Goal: Find specific page/section: Find specific page/section

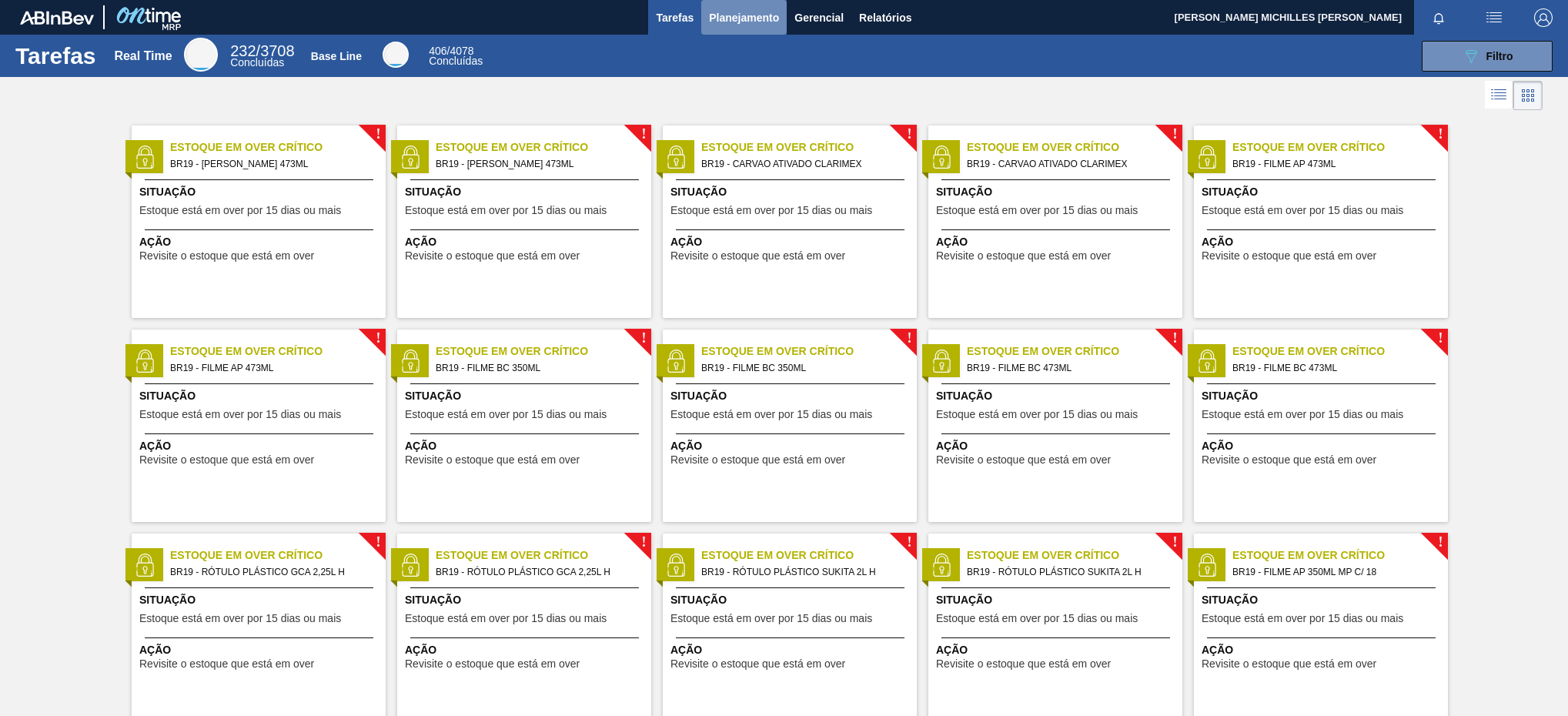
click at [740, 20] on span "Planejamento" at bounding box center [744, 18] width 70 height 19
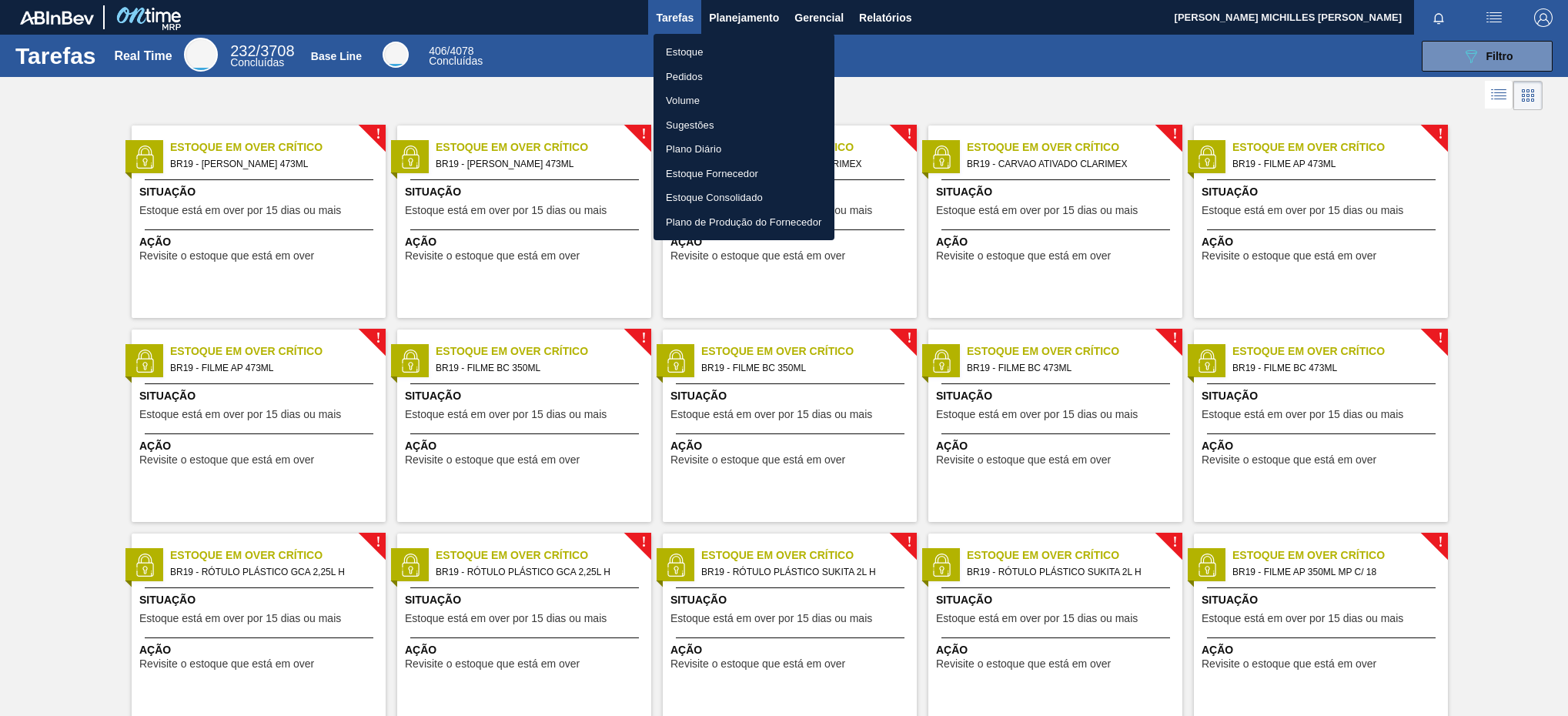
click at [739, 49] on li "Estoque" at bounding box center [744, 52] width 181 height 25
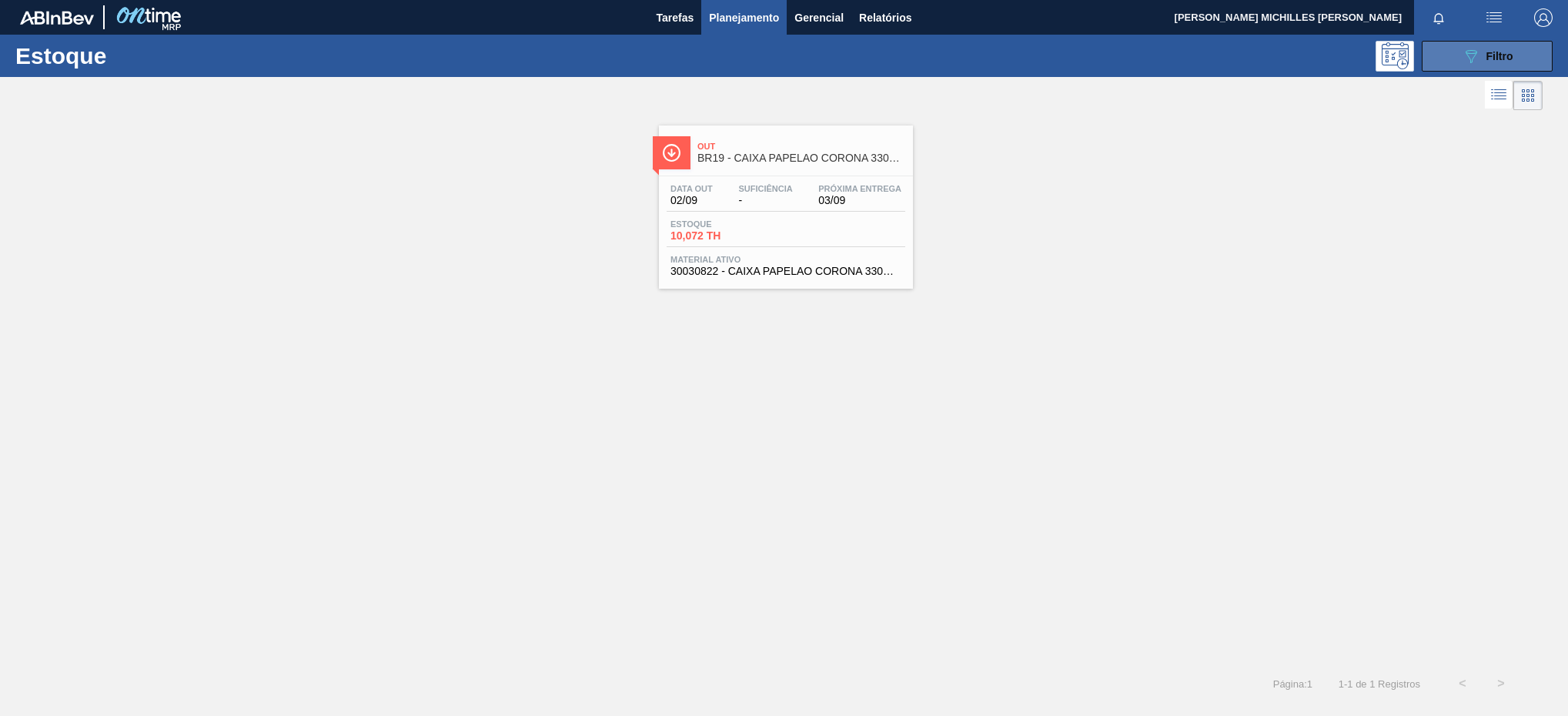
click at [1444, 54] on button "089F7B8B-B2A5-4AFE-B5C0-19BA573D28AC Filtro" at bounding box center [1486, 55] width 131 height 30
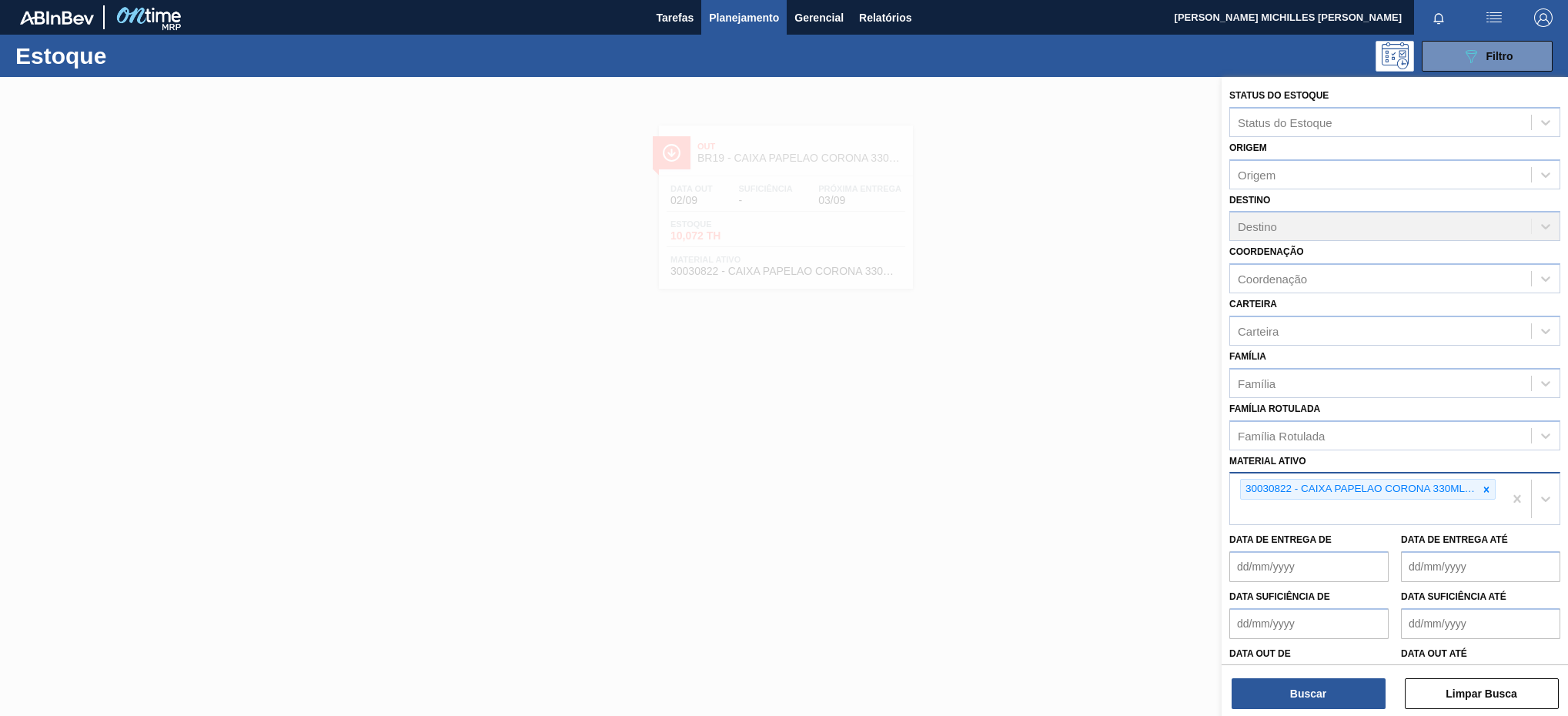
click at [1479, 479] on div "30030822 - CAIXA PAPELAO CORONA 330ML [GEOGRAPHIC_DATA]" at bounding box center [1367, 489] width 256 height 21
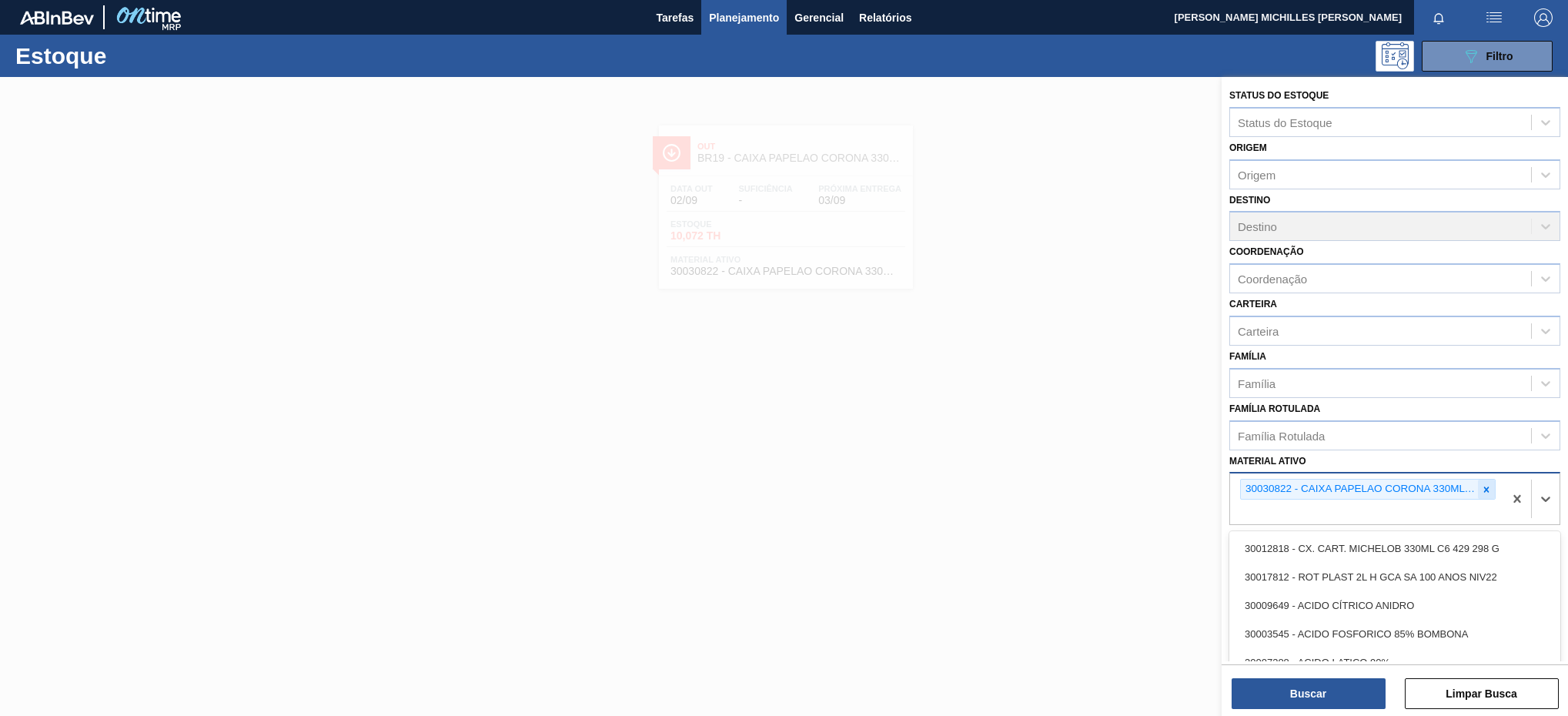
click at [1485, 485] on icon at bounding box center [1485, 489] width 11 height 11
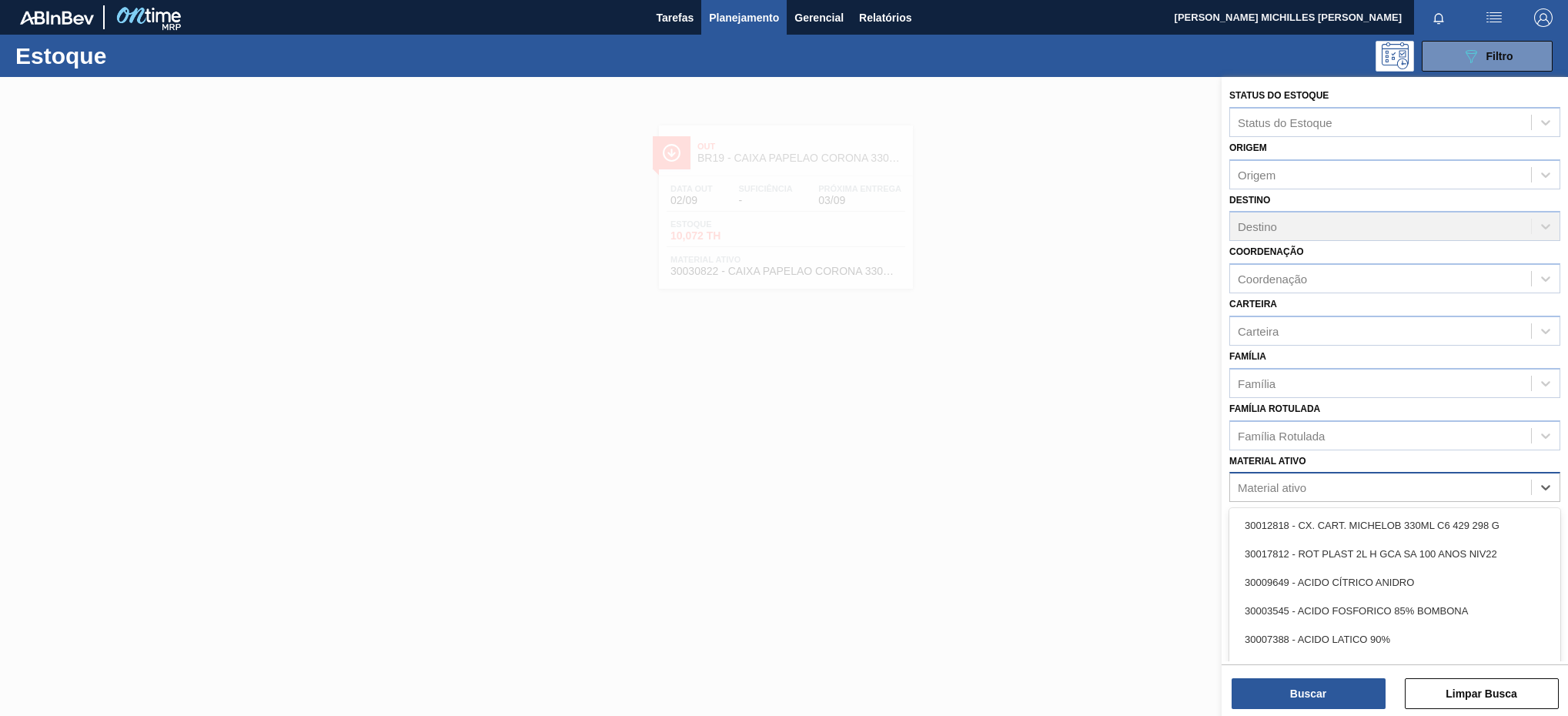
paste ativo "30007743"
type ativo "30007743"
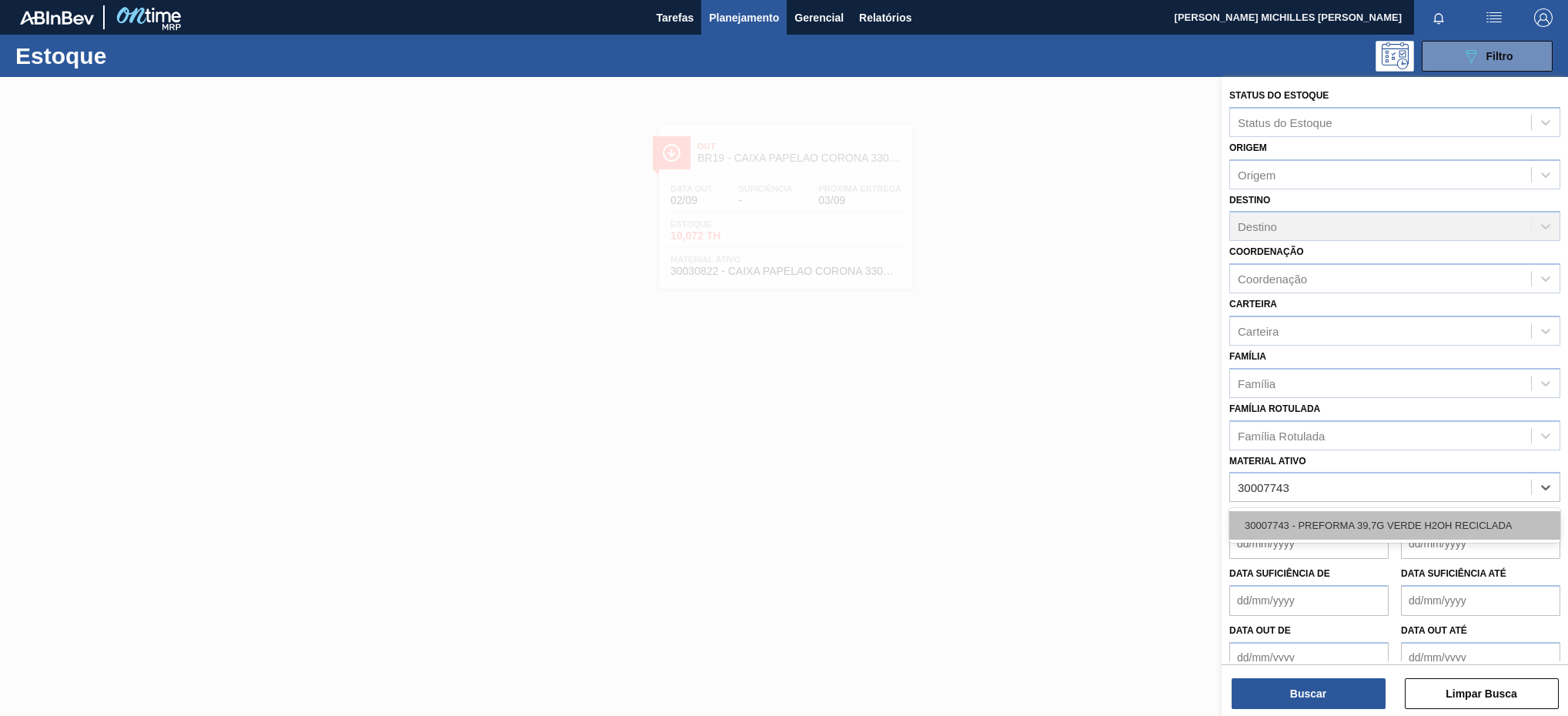
click at [1409, 533] on div "30007743 - PREFORMA 39,7G VERDE H2OH RECICLADA" at bounding box center [1394, 524] width 331 height 29
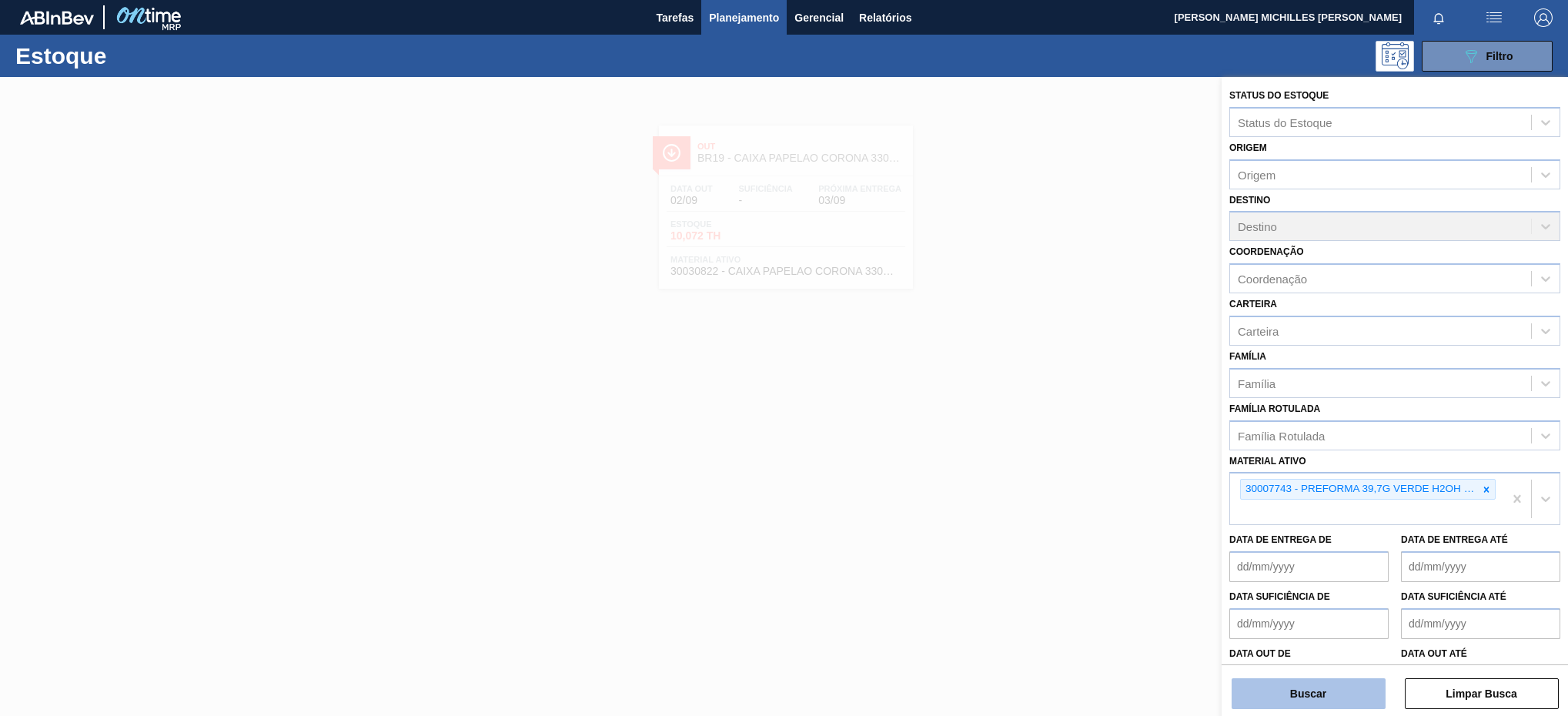
click at [1321, 694] on button "Buscar" at bounding box center [1308, 692] width 153 height 30
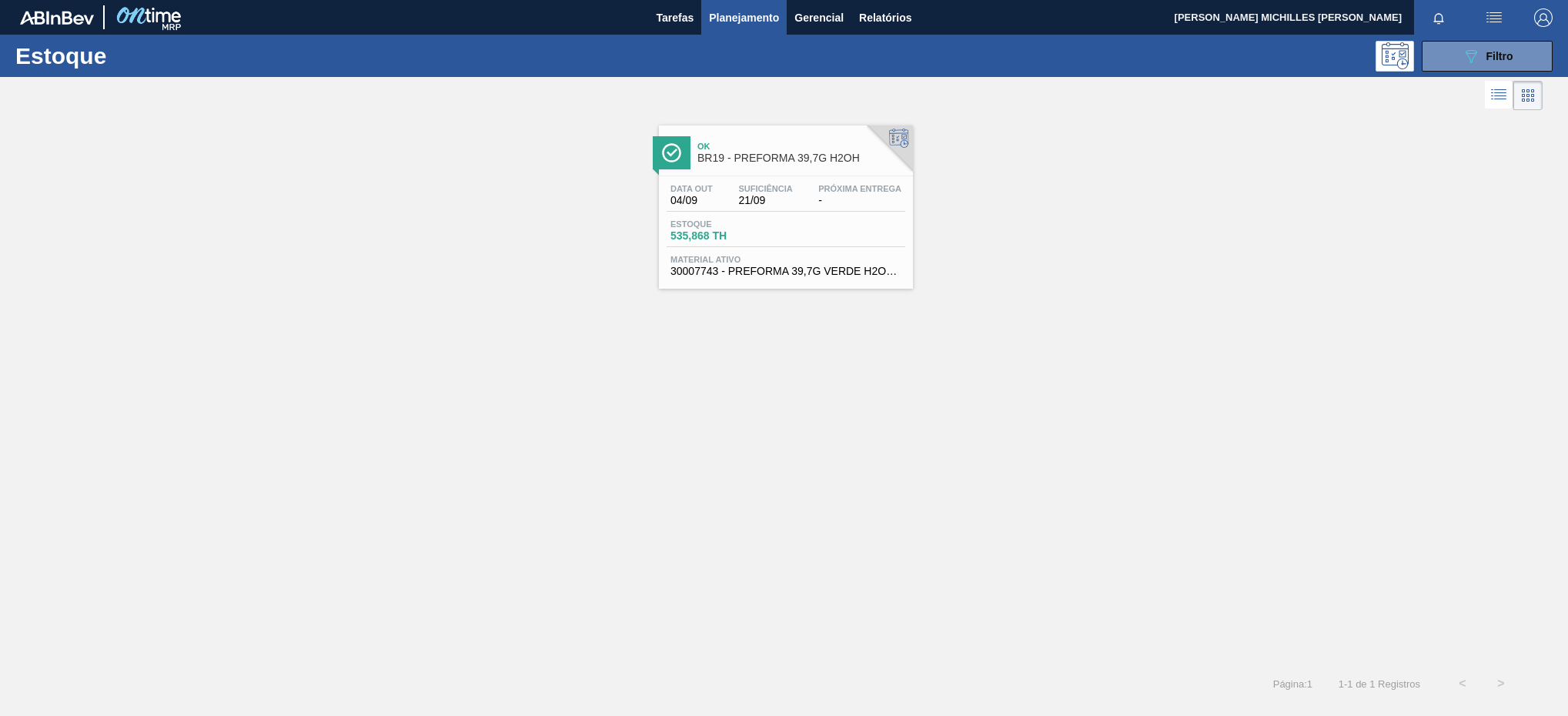
click at [764, 222] on span "Estoque" at bounding box center [724, 223] width 108 height 9
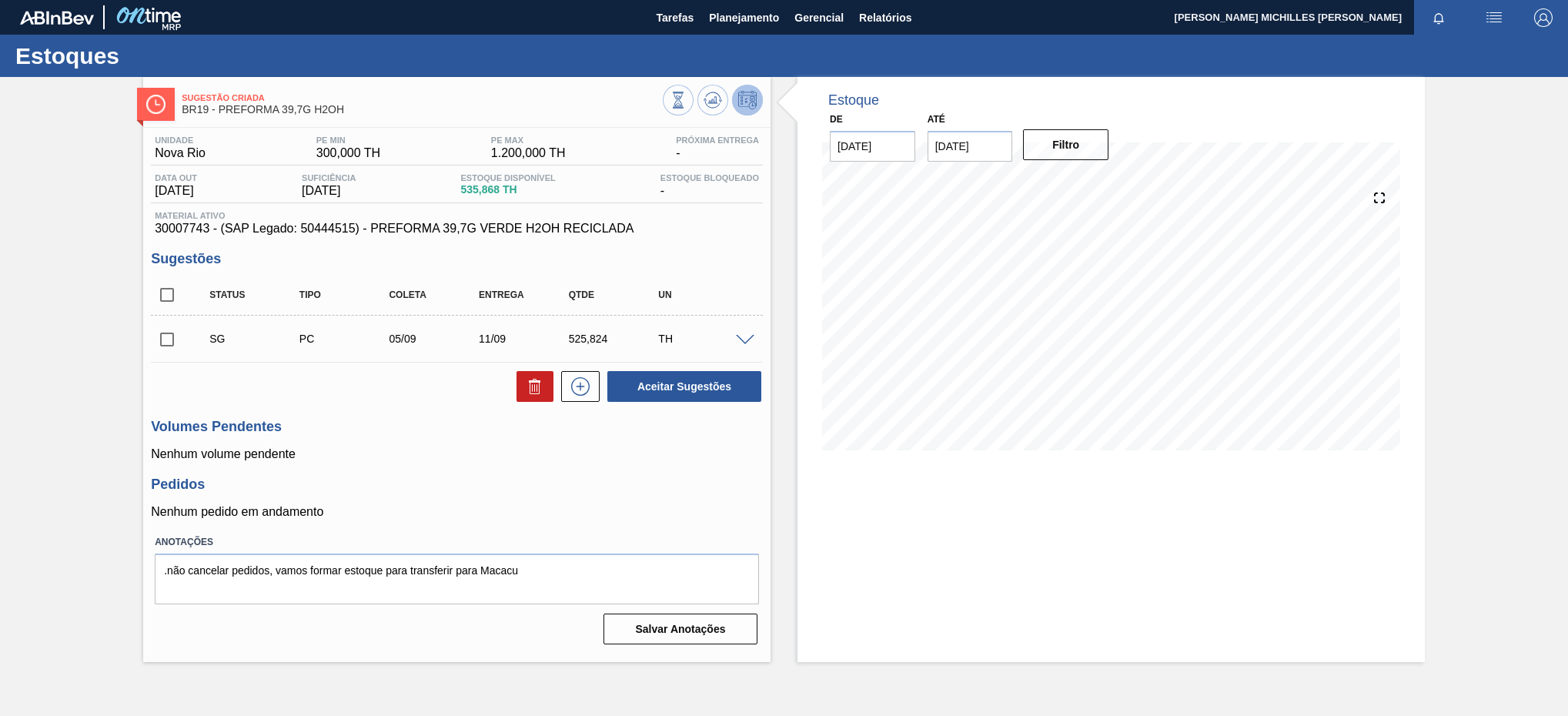
click at [741, 337] on span at bounding box center [745, 340] width 19 height 12
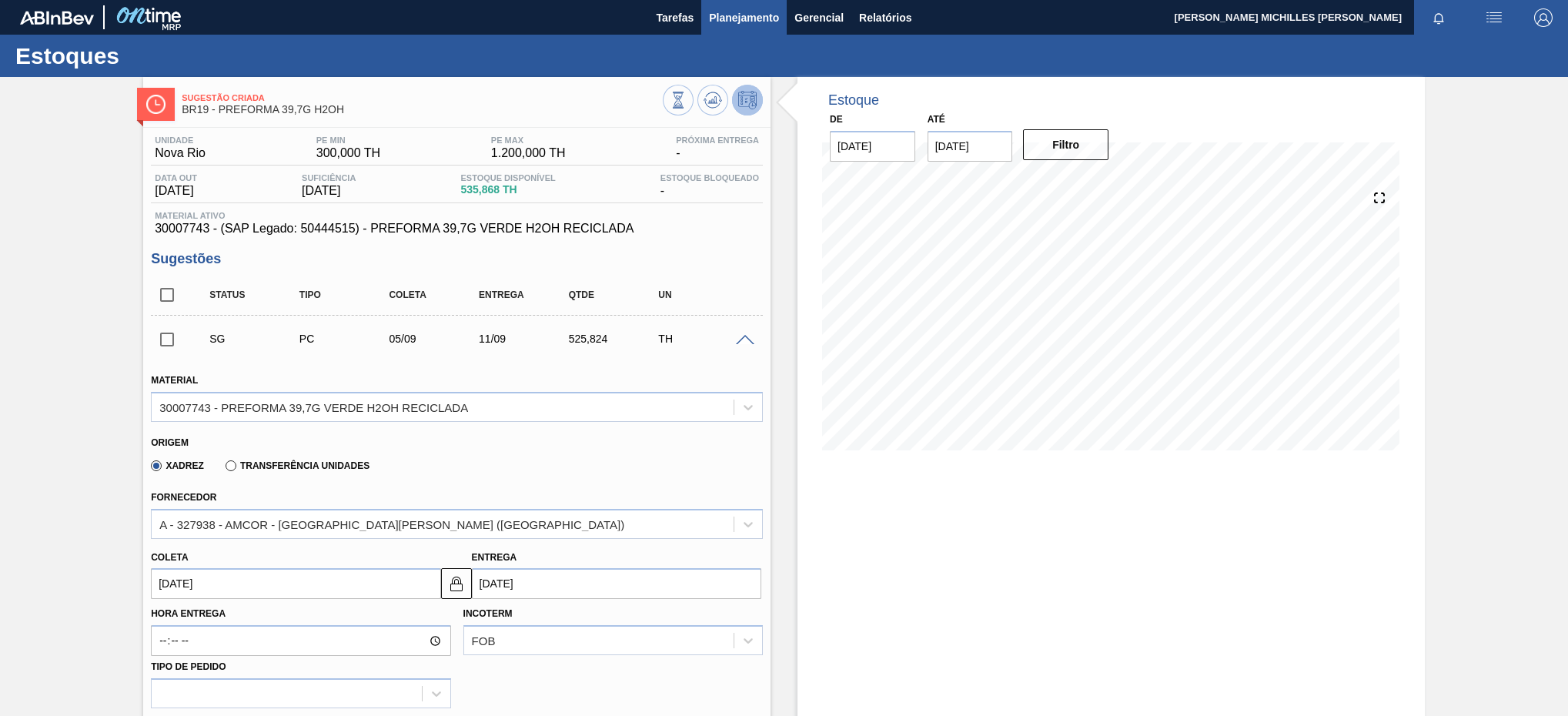
click at [741, 10] on span "Planejamento" at bounding box center [744, 18] width 70 height 19
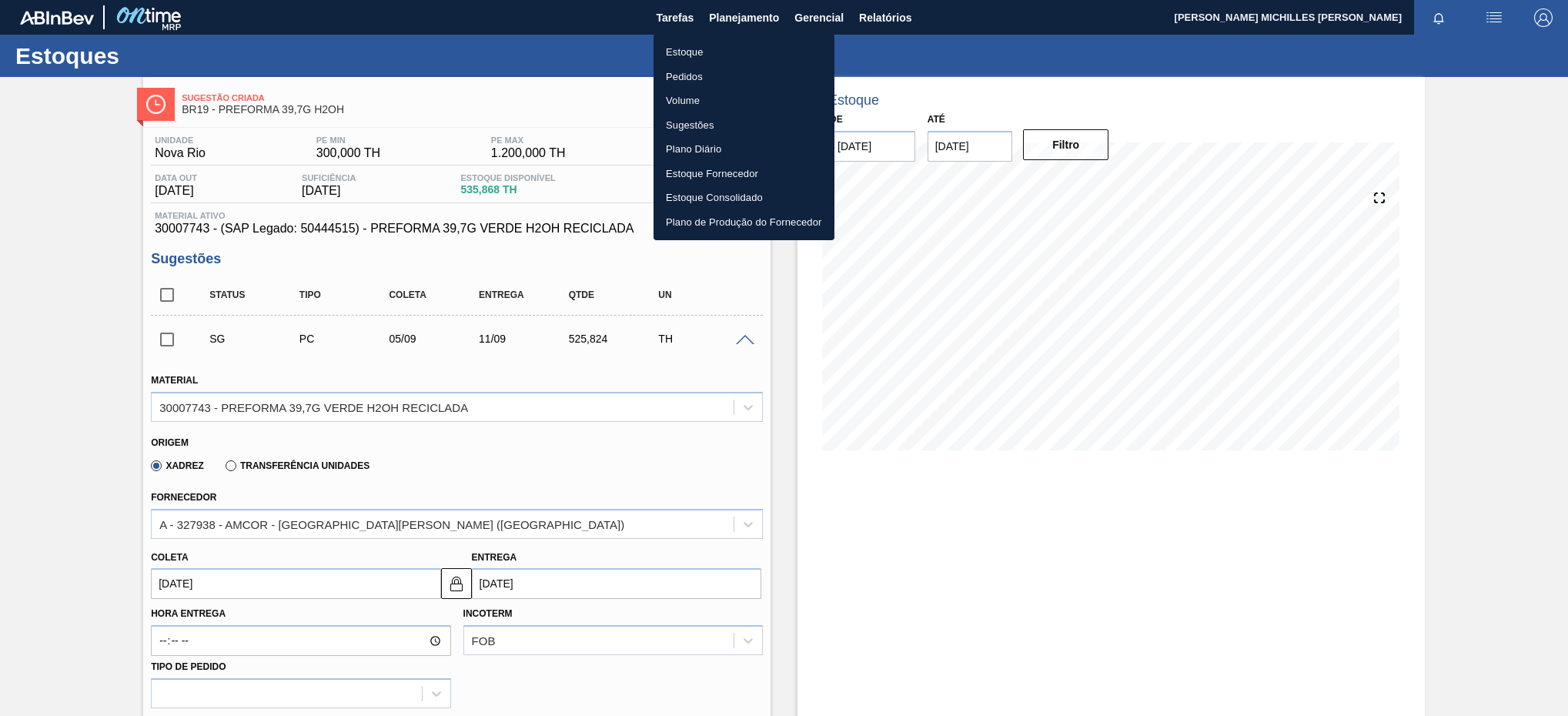
click at [739, 48] on li "Estoque" at bounding box center [744, 52] width 181 height 25
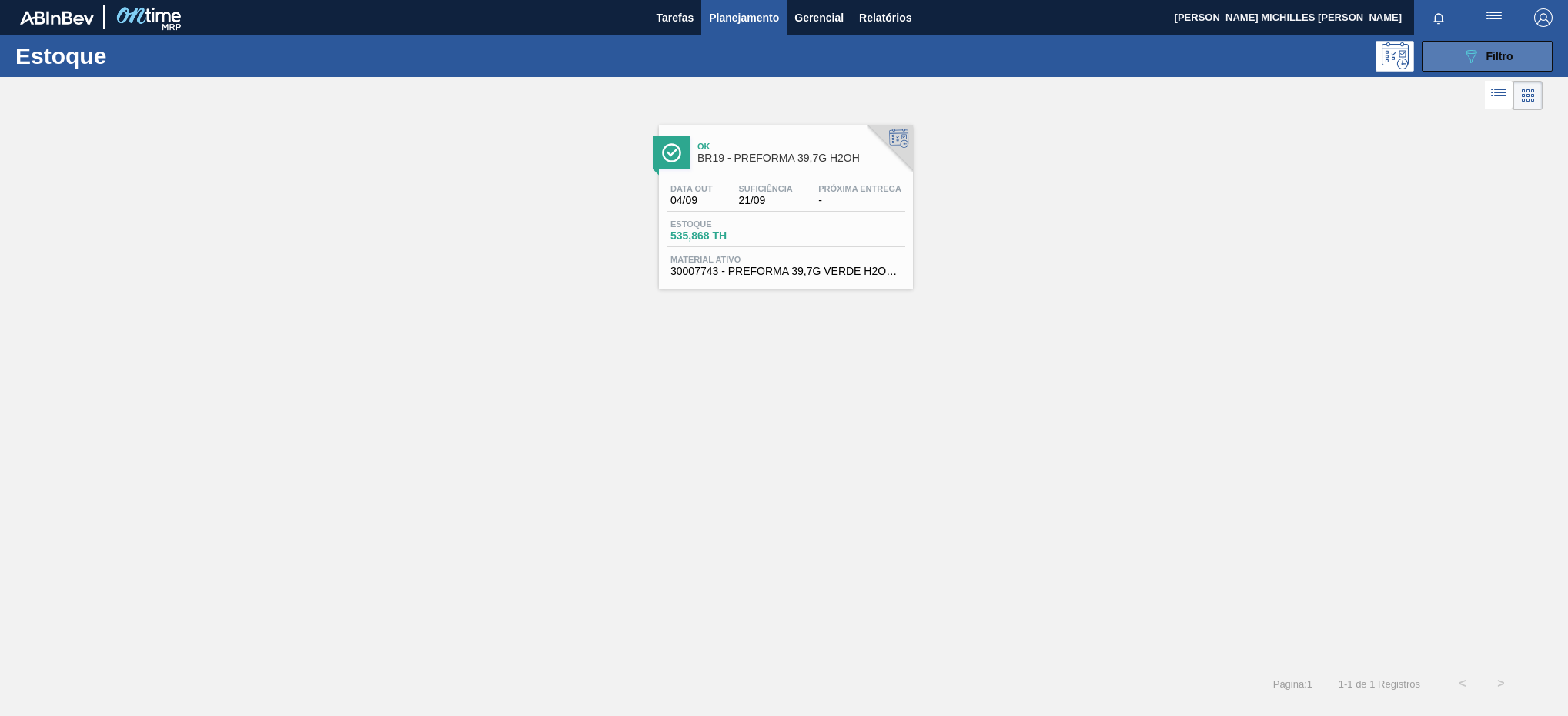
click at [1464, 44] on button "089F7B8B-B2A5-4AFE-B5C0-19BA573D28AC Filtro" at bounding box center [1486, 55] width 131 height 30
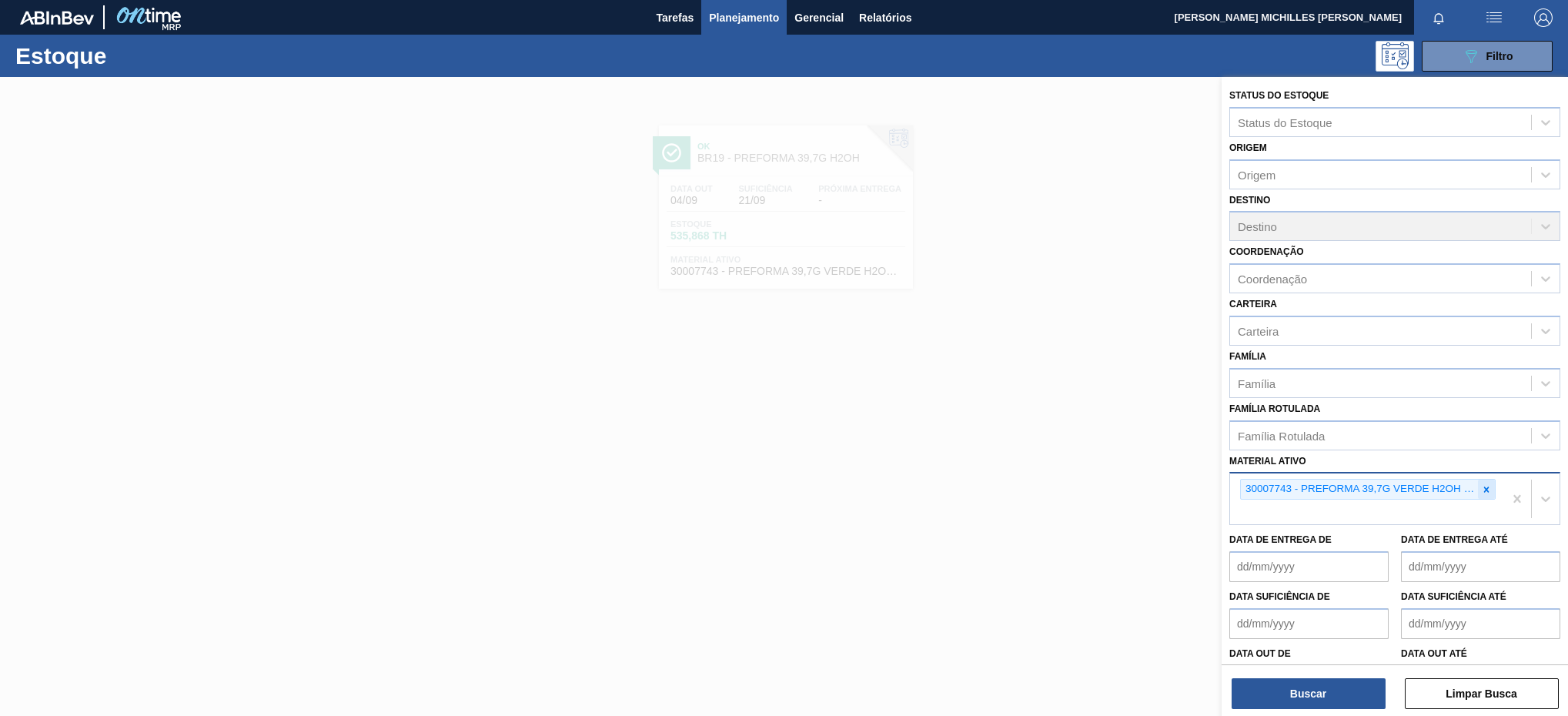
click at [1487, 484] on icon at bounding box center [1485, 489] width 11 height 11
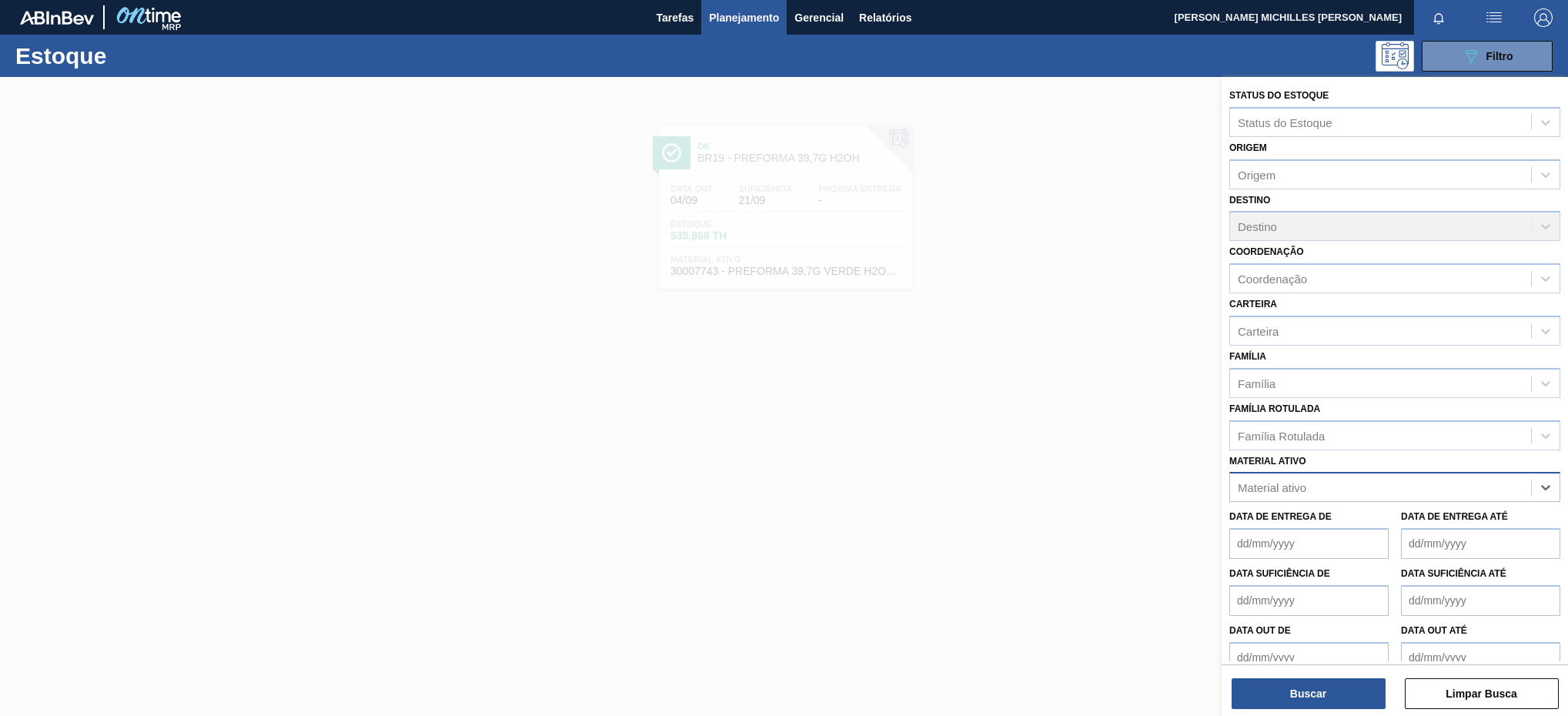
paste ativo "30003598"
type ativo "30003598"
click at [1377, 534] on div "30003598 - KIT H2OH LIMAO;" at bounding box center [1394, 524] width 331 height 29
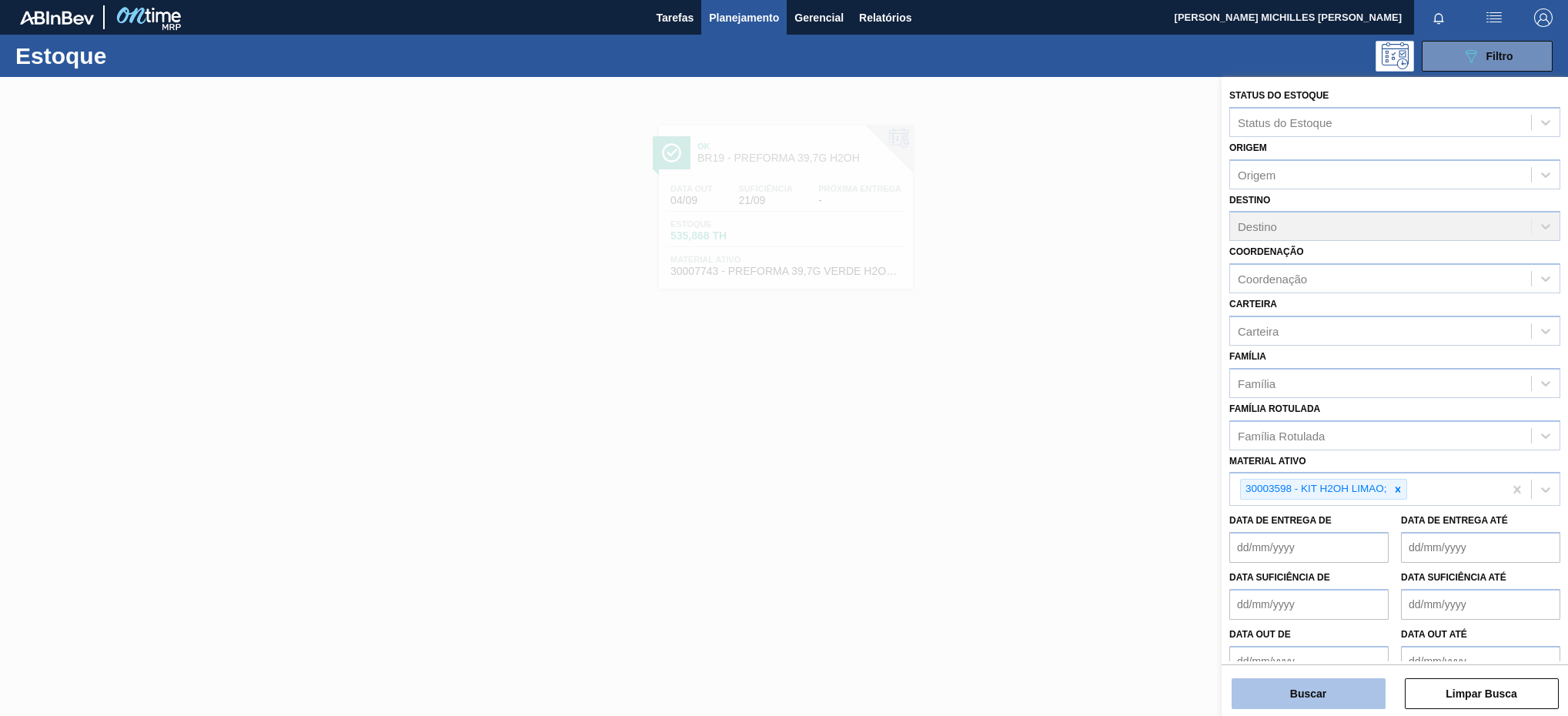
click at [1347, 678] on button "Buscar" at bounding box center [1308, 692] width 153 height 30
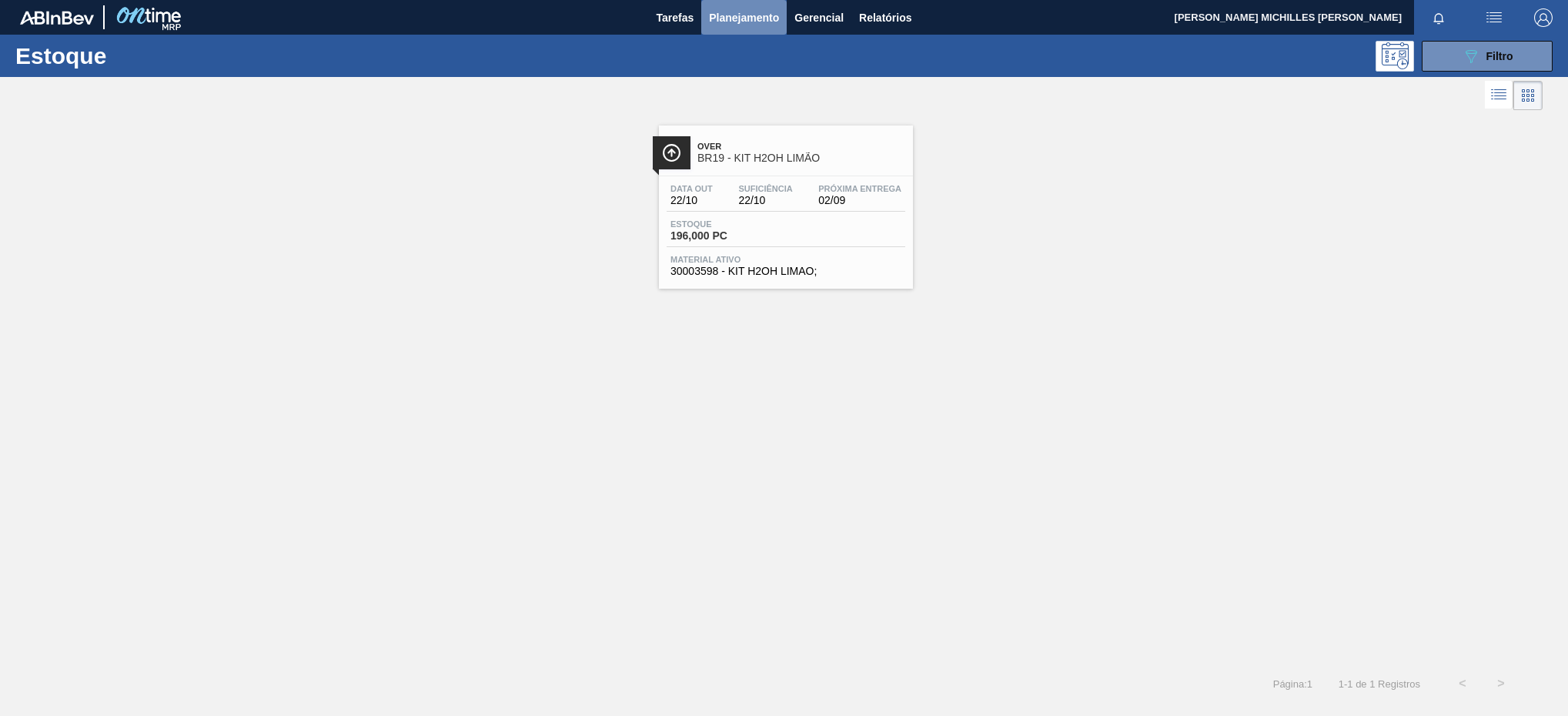
click at [754, 26] on span "Planejamento" at bounding box center [744, 18] width 70 height 19
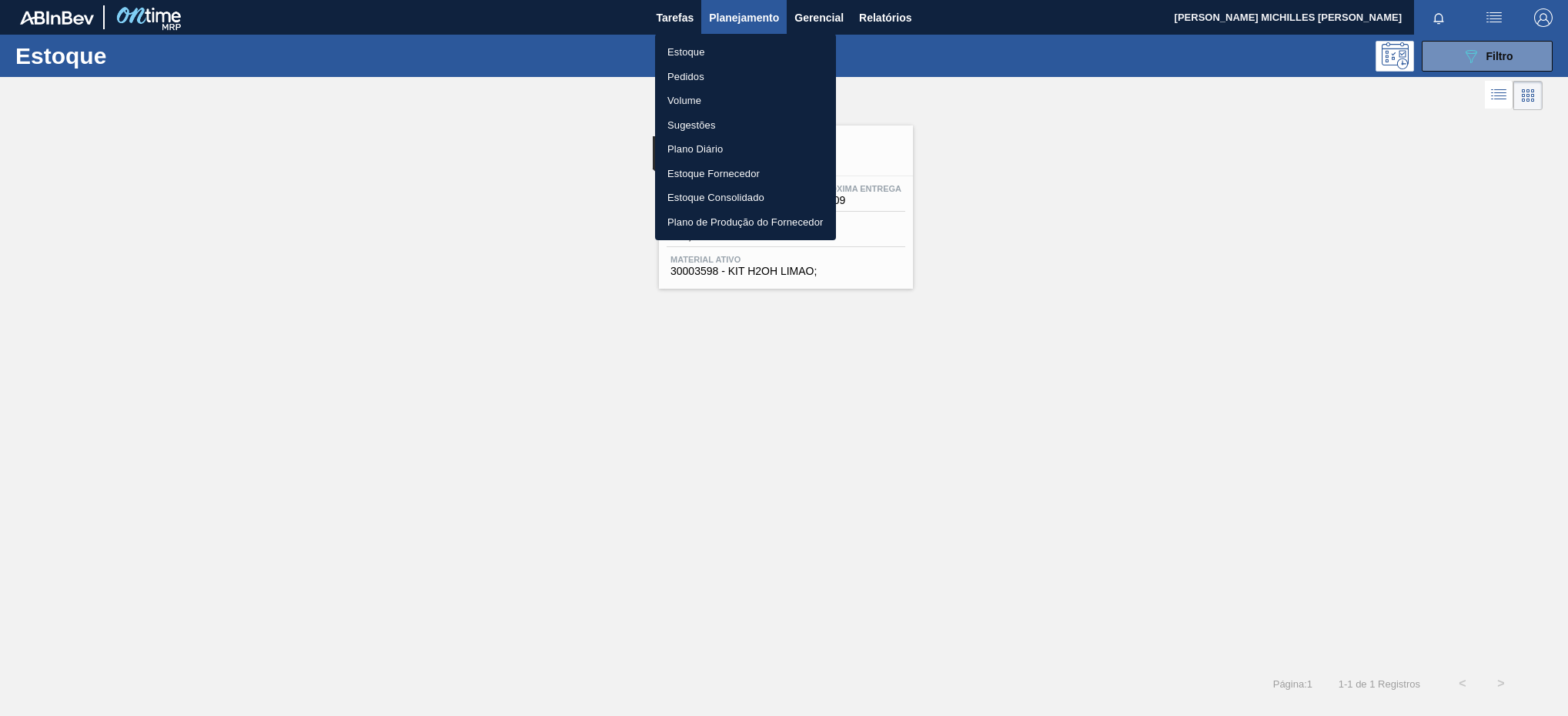
click at [699, 51] on li "Estoque" at bounding box center [746, 52] width 181 height 25
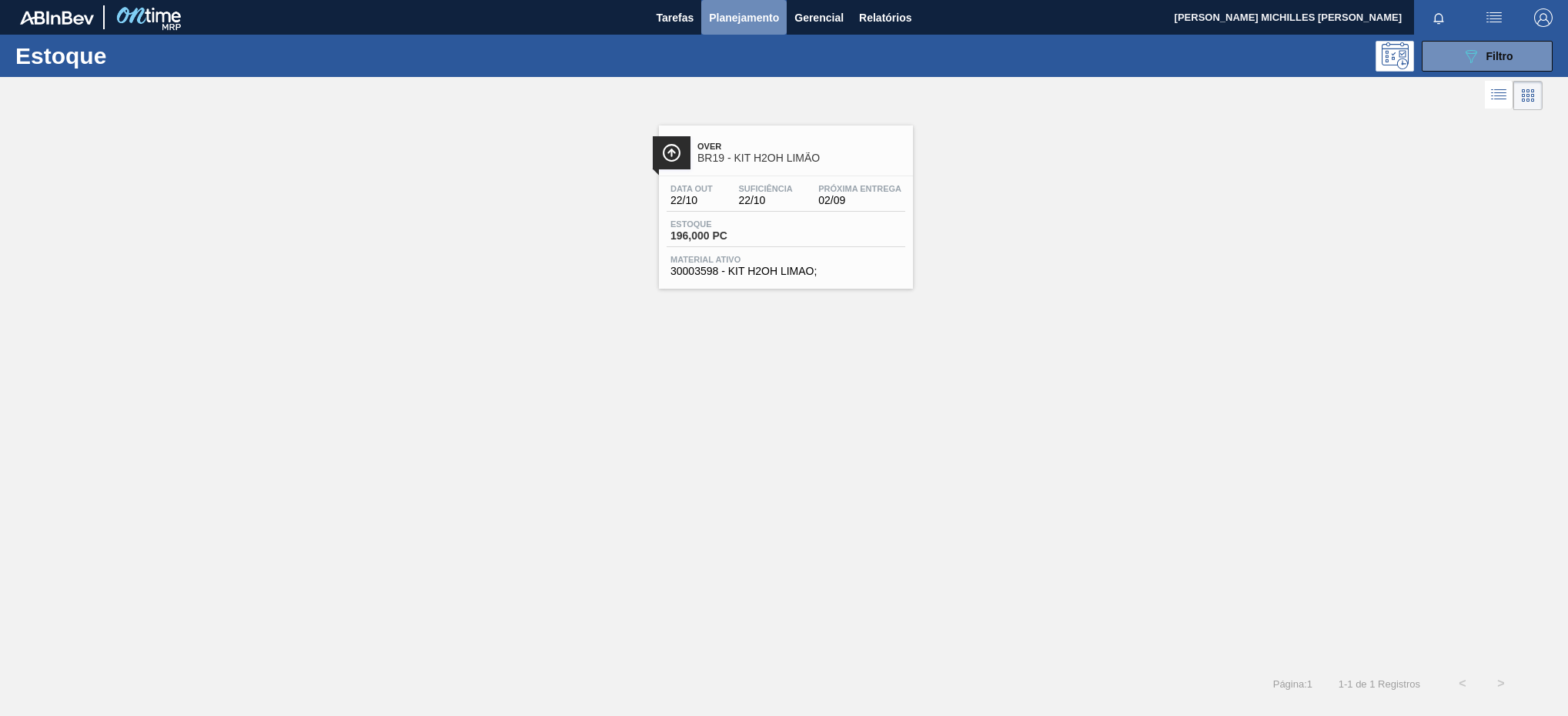
click at [746, 26] on span "Planejamento" at bounding box center [744, 18] width 70 height 19
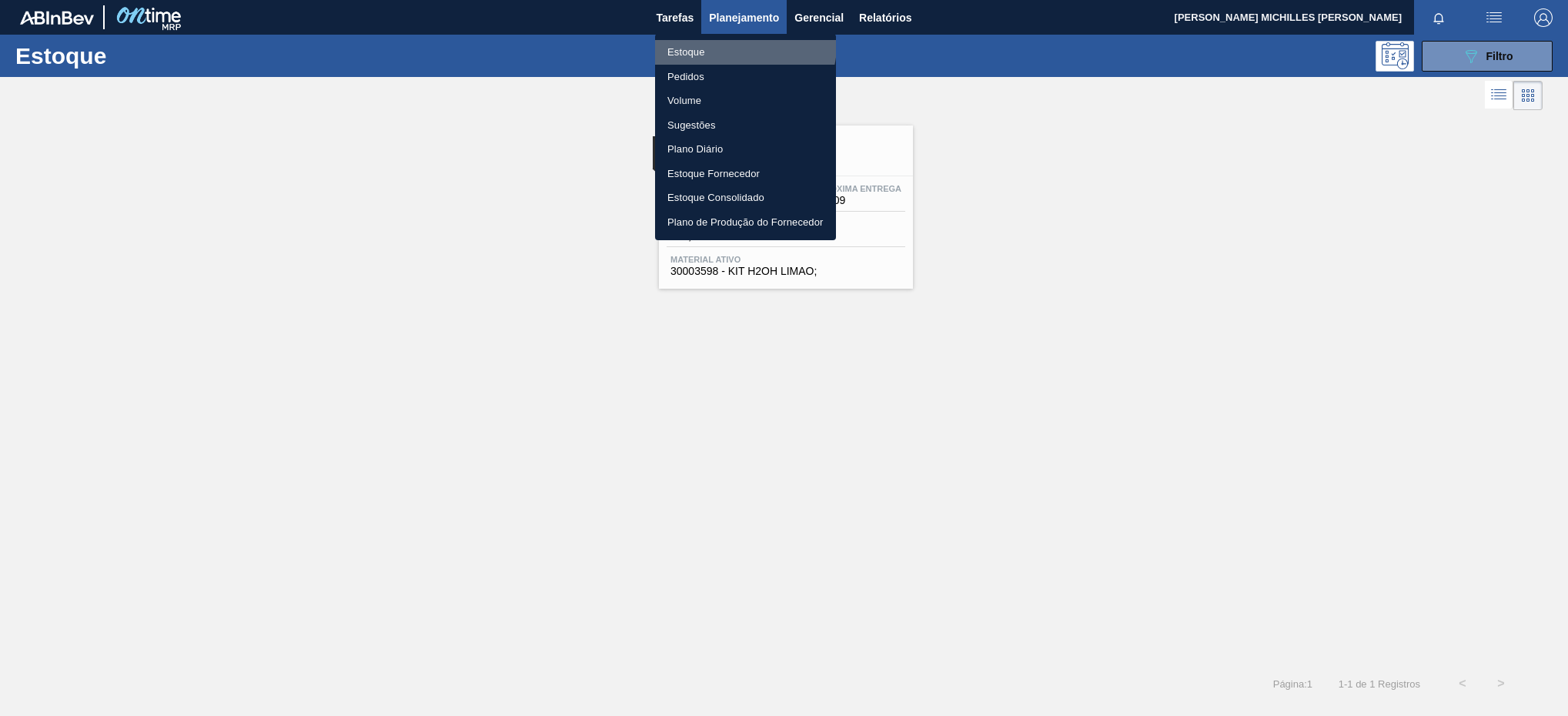
click at [737, 44] on li "Estoque" at bounding box center [746, 52] width 181 height 25
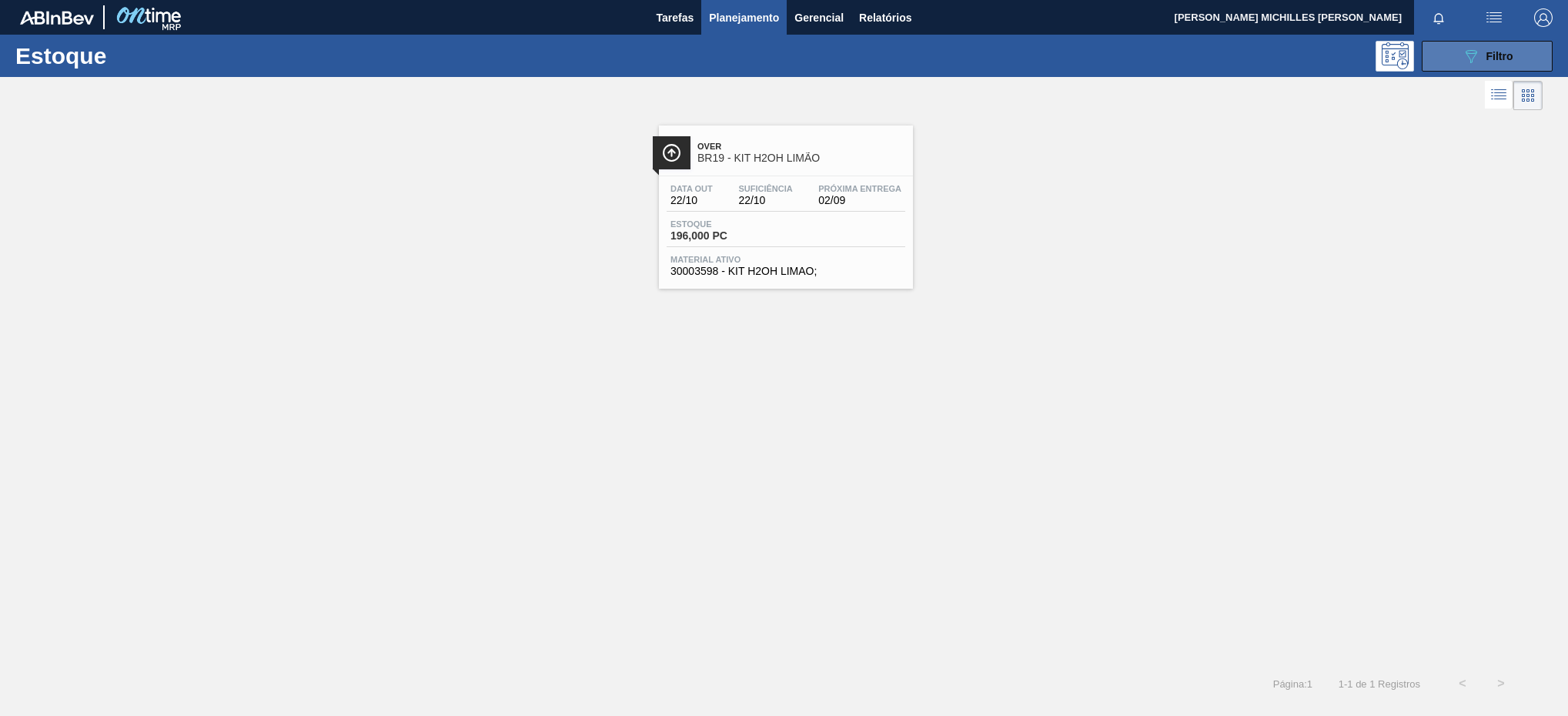
click at [1444, 42] on button "089F7B8B-B2A5-4AFE-B5C0-19BA573D28AC Filtro" at bounding box center [1486, 55] width 131 height 30
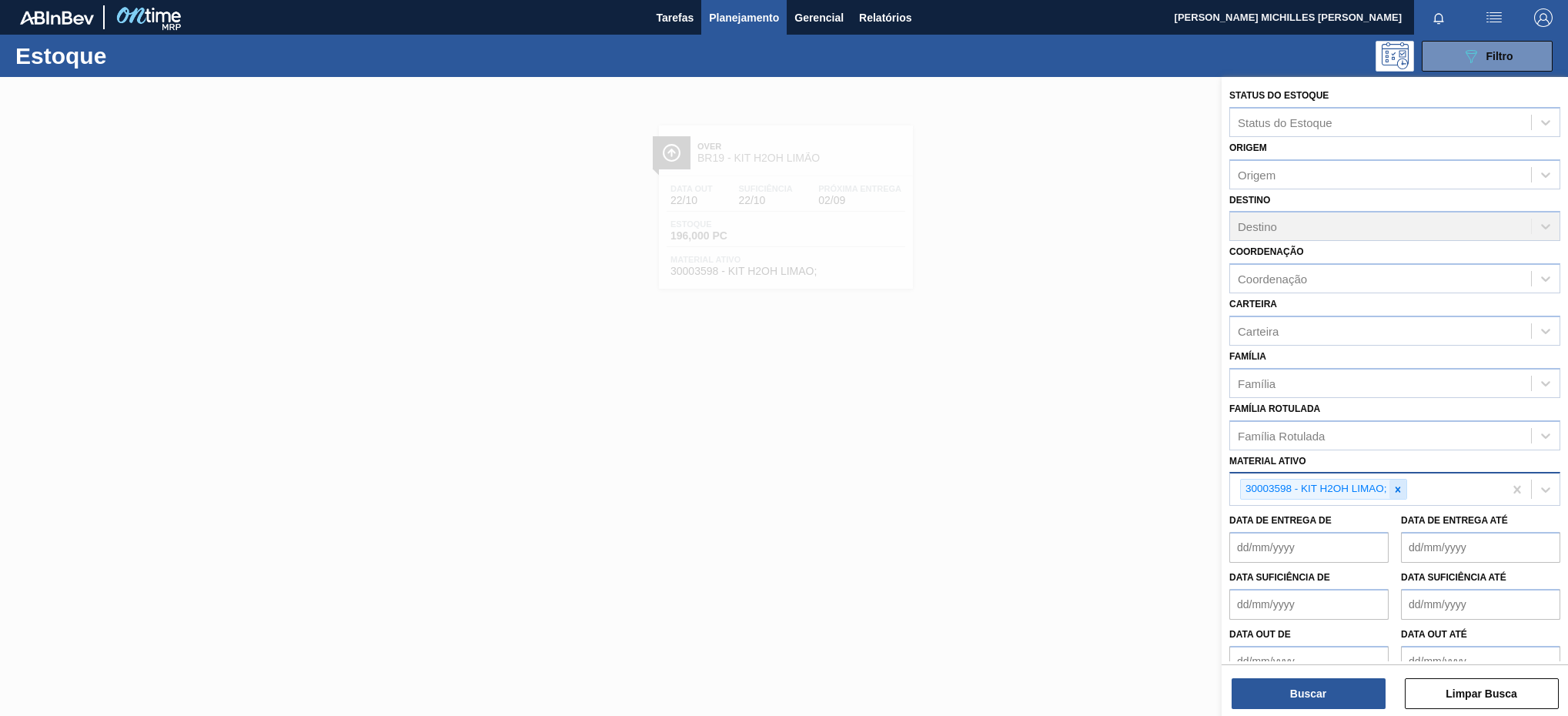
click at [1400, 490] on icon at bounding box center [1397, 489] width 11 height 11
paste ativo "30004540"
type ativo "30004540"
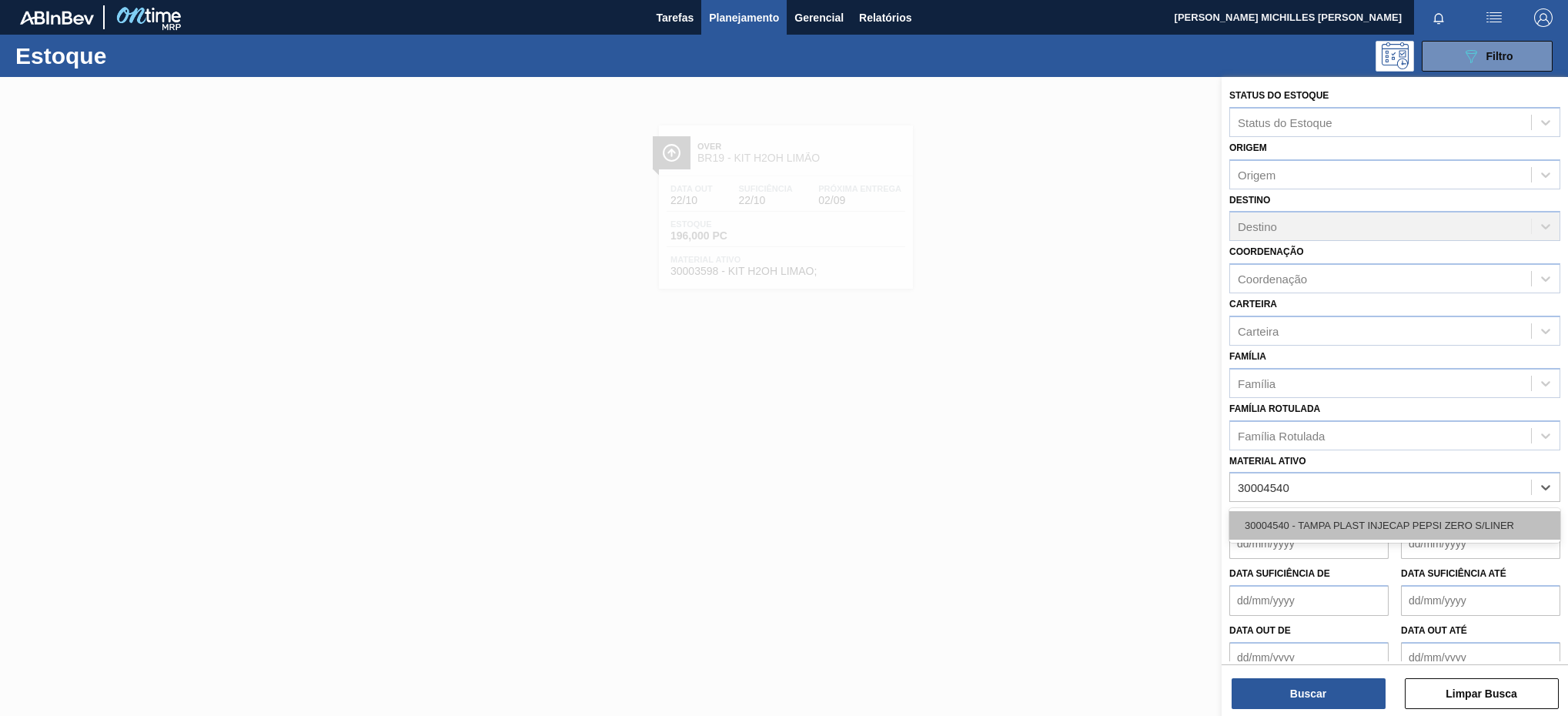
click at [1369, 524] on div "30004540 - TAMPA PLAST INJECAP PEPSI ZERO S/LINER" at bounding box center [1394, 524] width 331 height 29
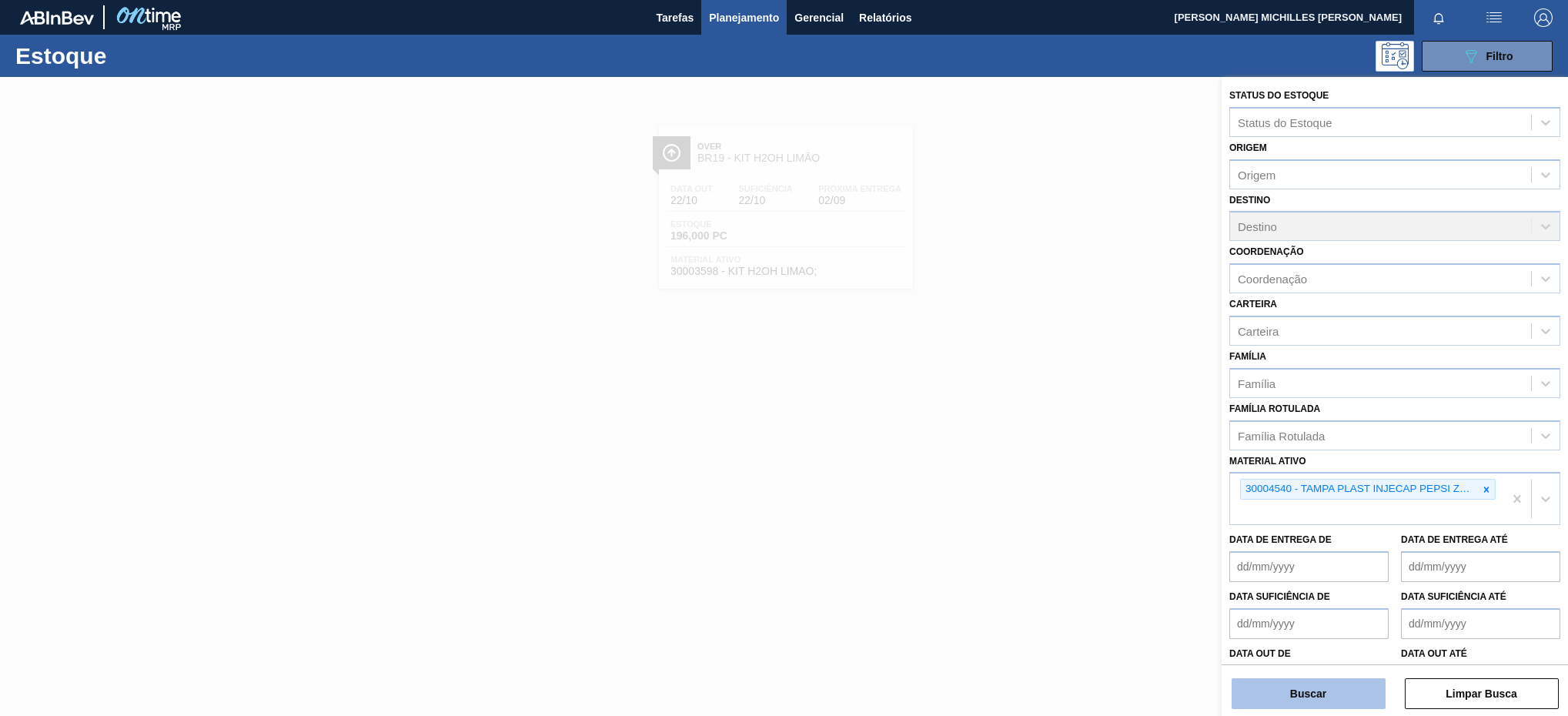
click at [1302, 700] on button "Buscar" at bounding box center [1308, 692] width 153 height 30
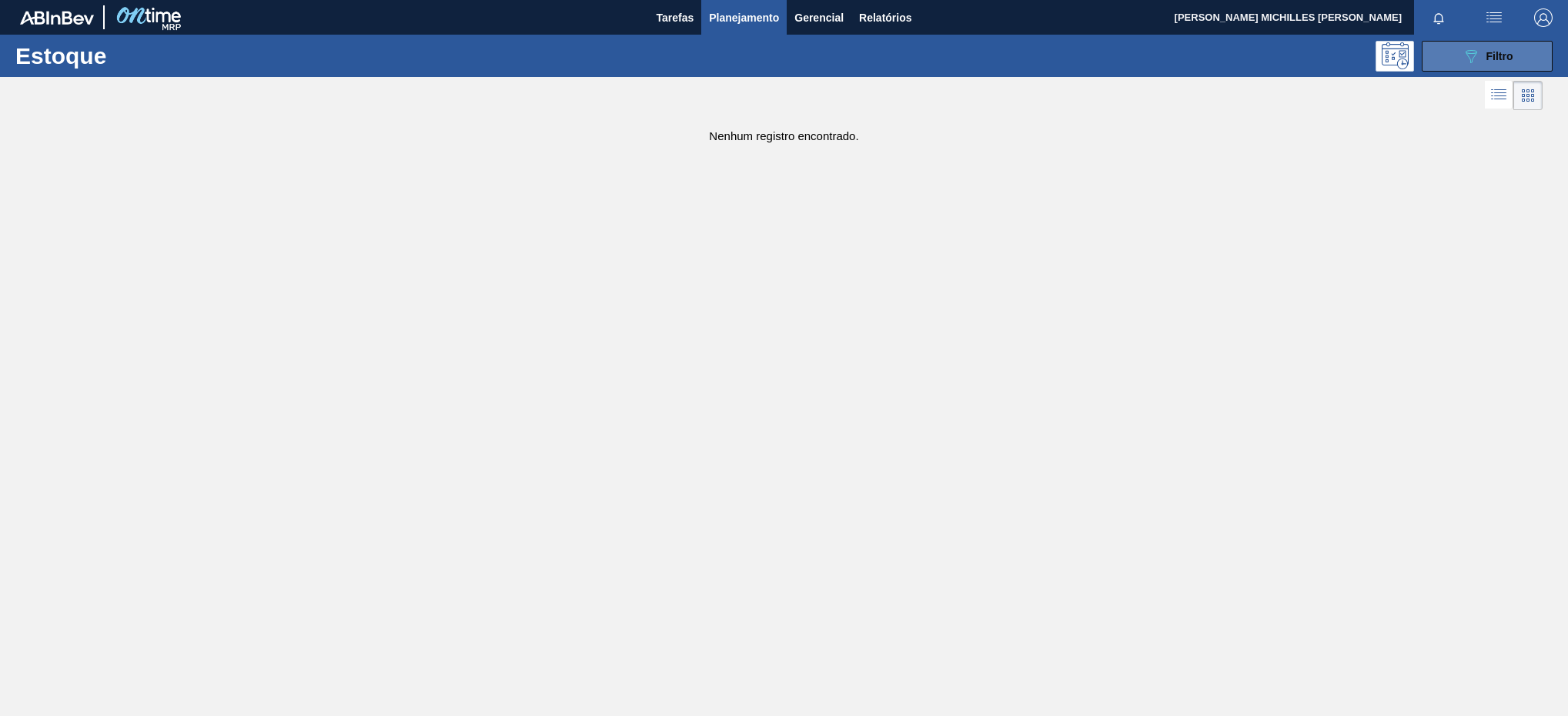
drag, startPoint x: 1441, startPoint y: 51, endPoint x: 1445, endPoint y: 58, distance: 8.1
click at [1443, 54] on button "089F7B8B-B2A5-4AFE-B5C0-19BA573D28AC Filtro" at bounding box center [1486, 55] width 131 height 30
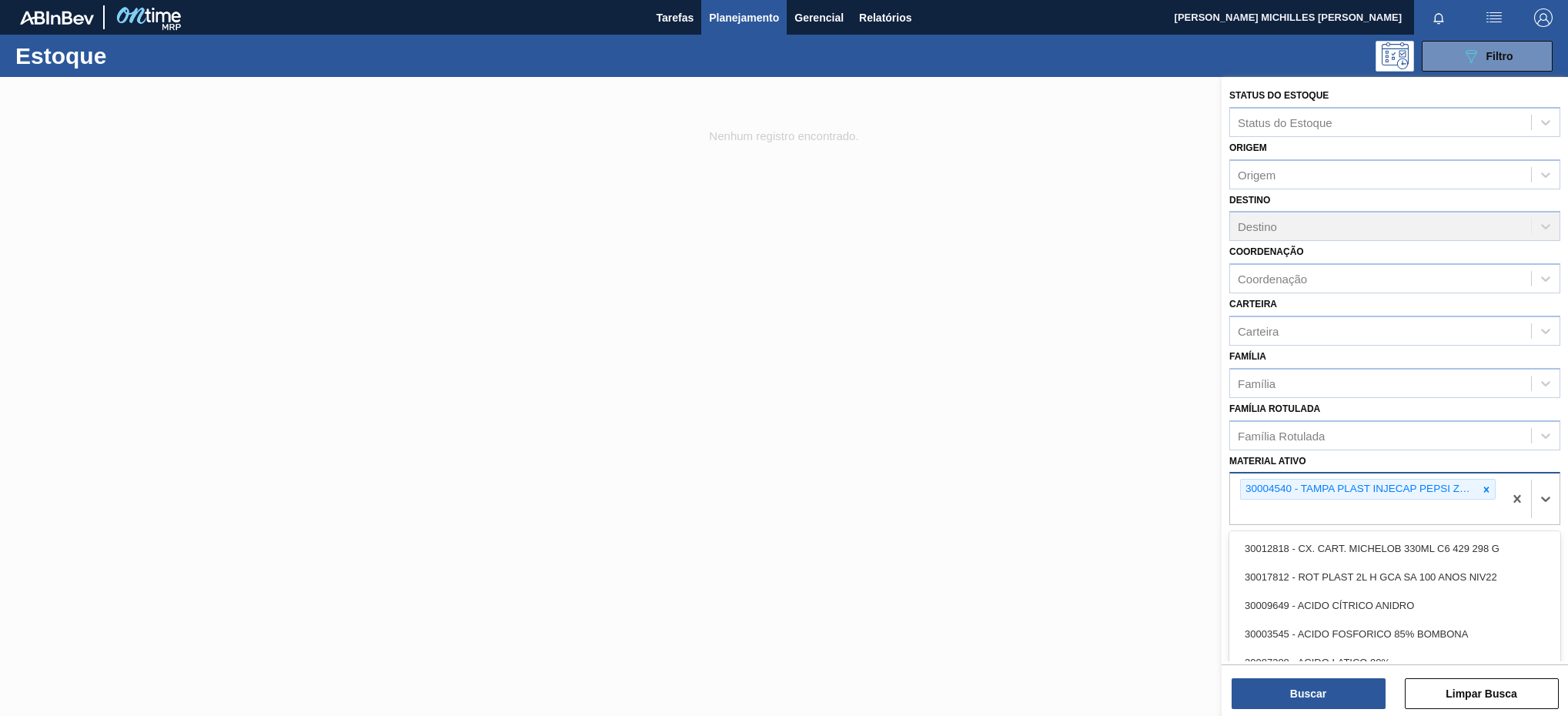
click at [1465, 506] on div "30004540 - TAMPA PLAST INJECAP PEPSI ZERO S/LINER" at bounding box center [1366, 499] width 273 height 51
paste ativo "30030646"
type ativo "30030646"
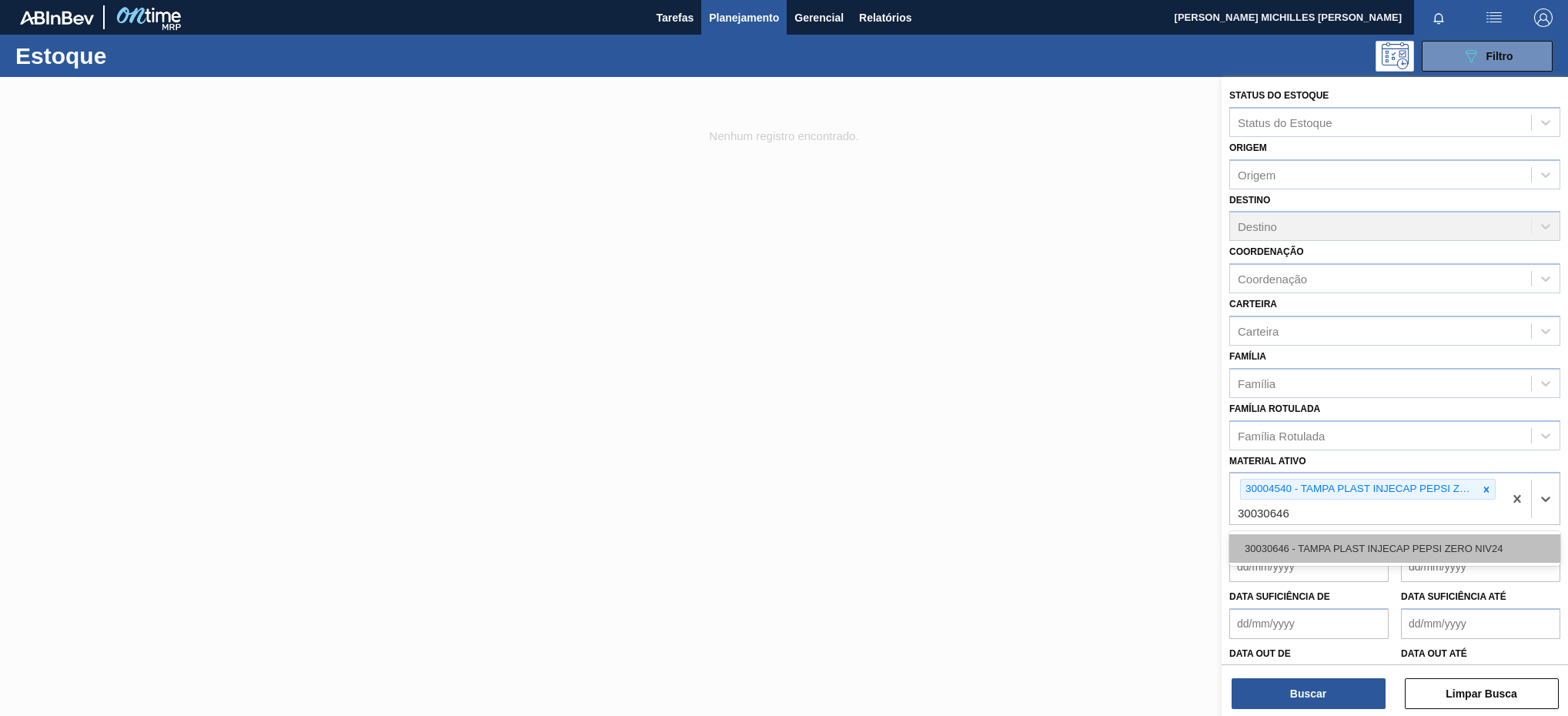
click at [1395, 562] on div "30030646 - TAMPA PLAST INJECAP PEPSI ZERO NIV24" at bounding box center [1394, 548] width 331 height 29
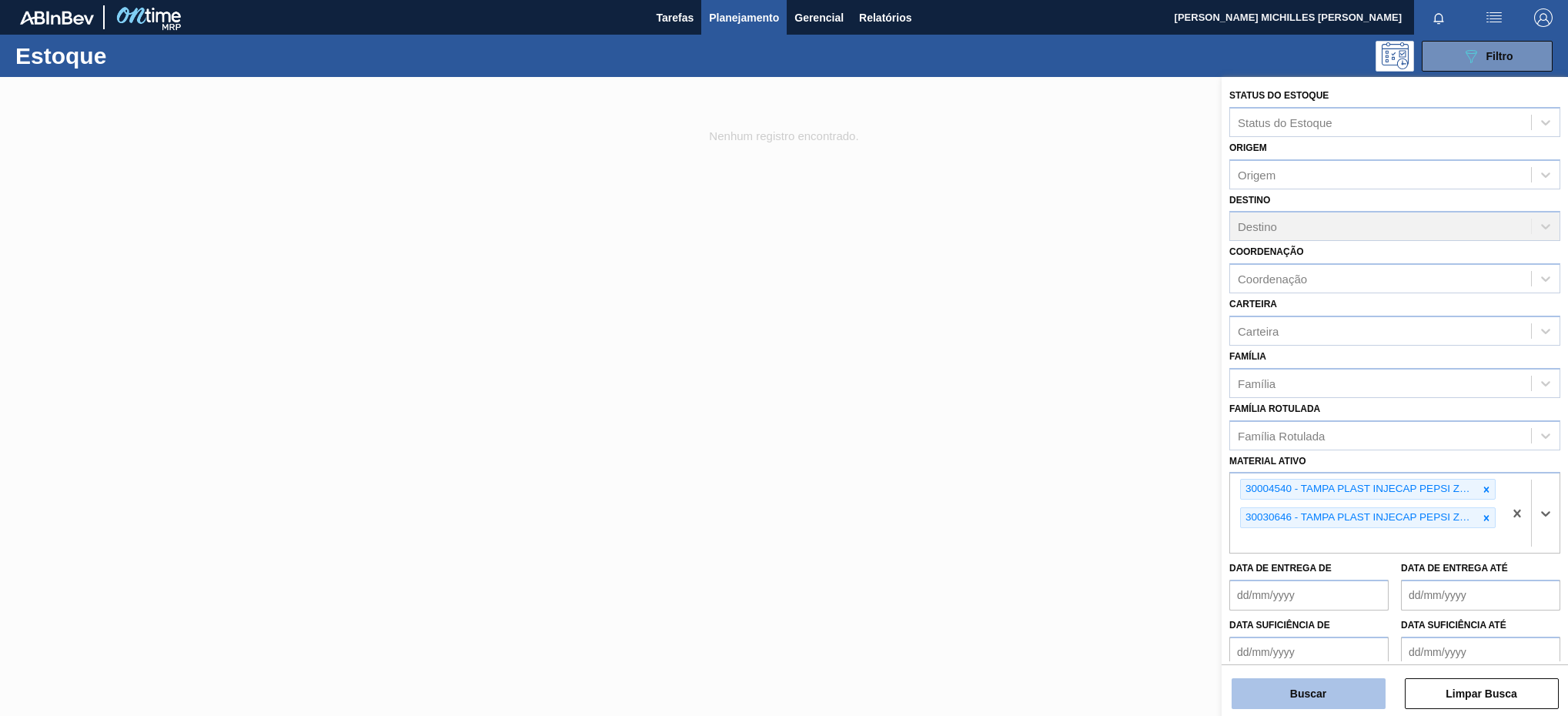
click at [1369, 694] on button "Buscar" at bounding box center [1308, 692] width 153 height 30
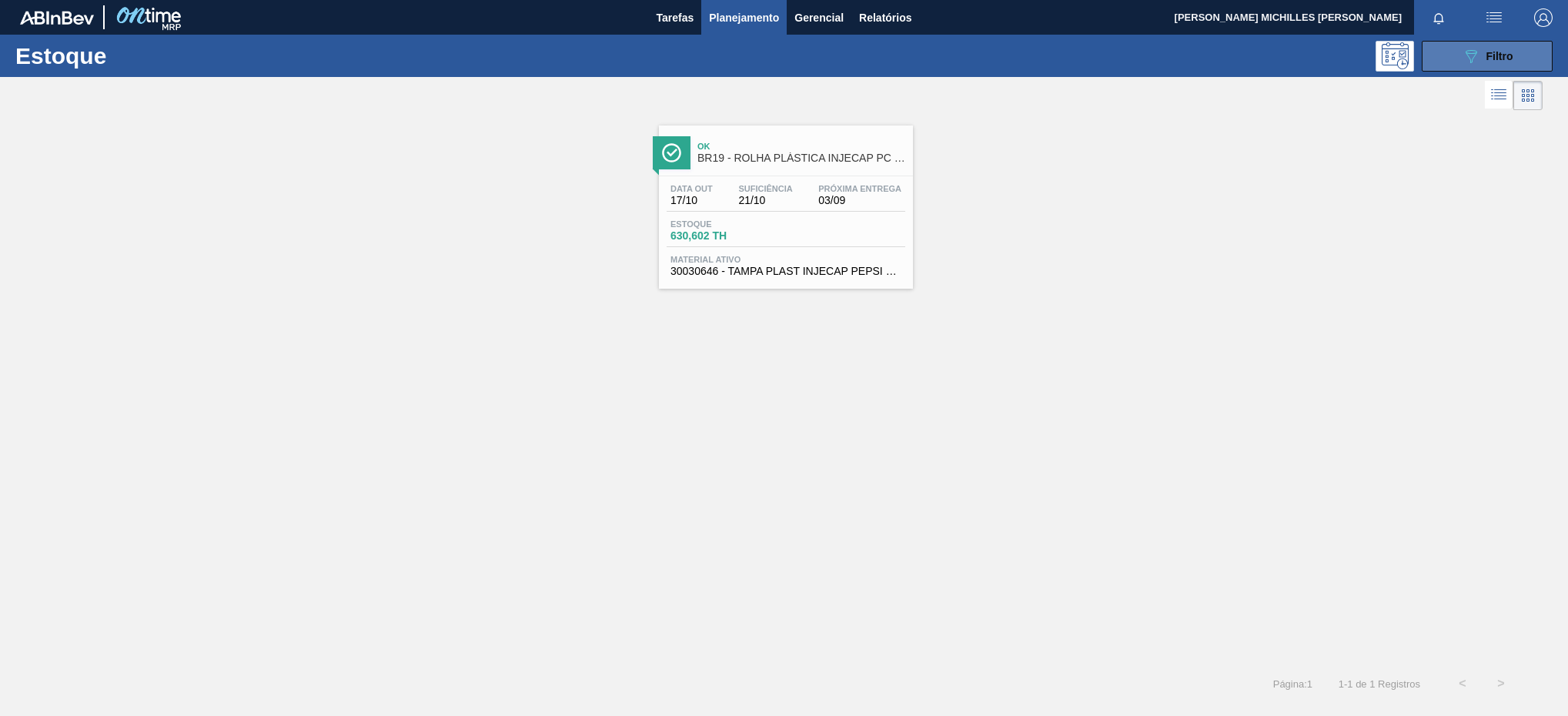
click at [1520, 56] on button "089F7B8B-B2A5-4AFE-B5C0-19BA573D28AC Filtro" at bounding box center [1486, 55] width 131 height 30
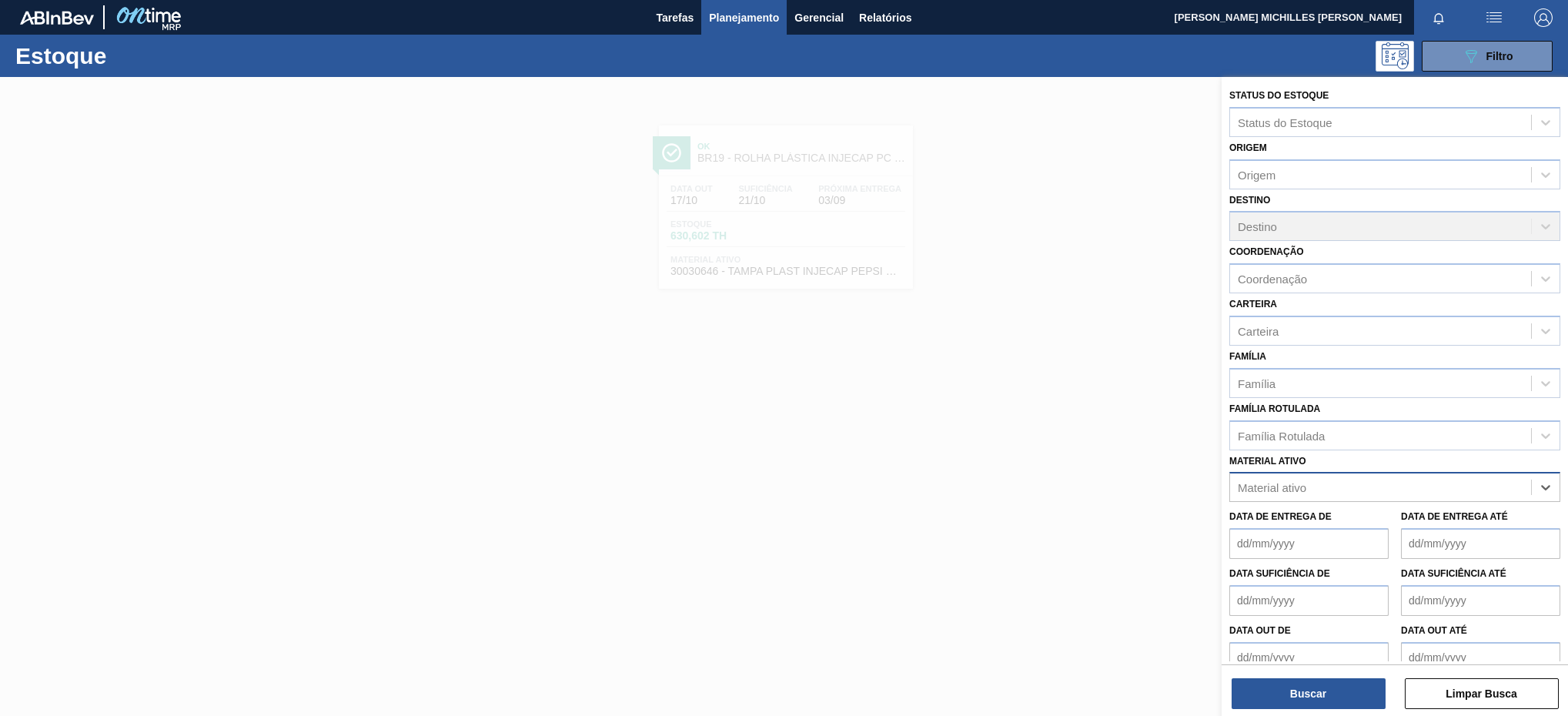
click at [1483, 493] on div "Material ativo" at bounding box center [1380, 487] width 301 height 23
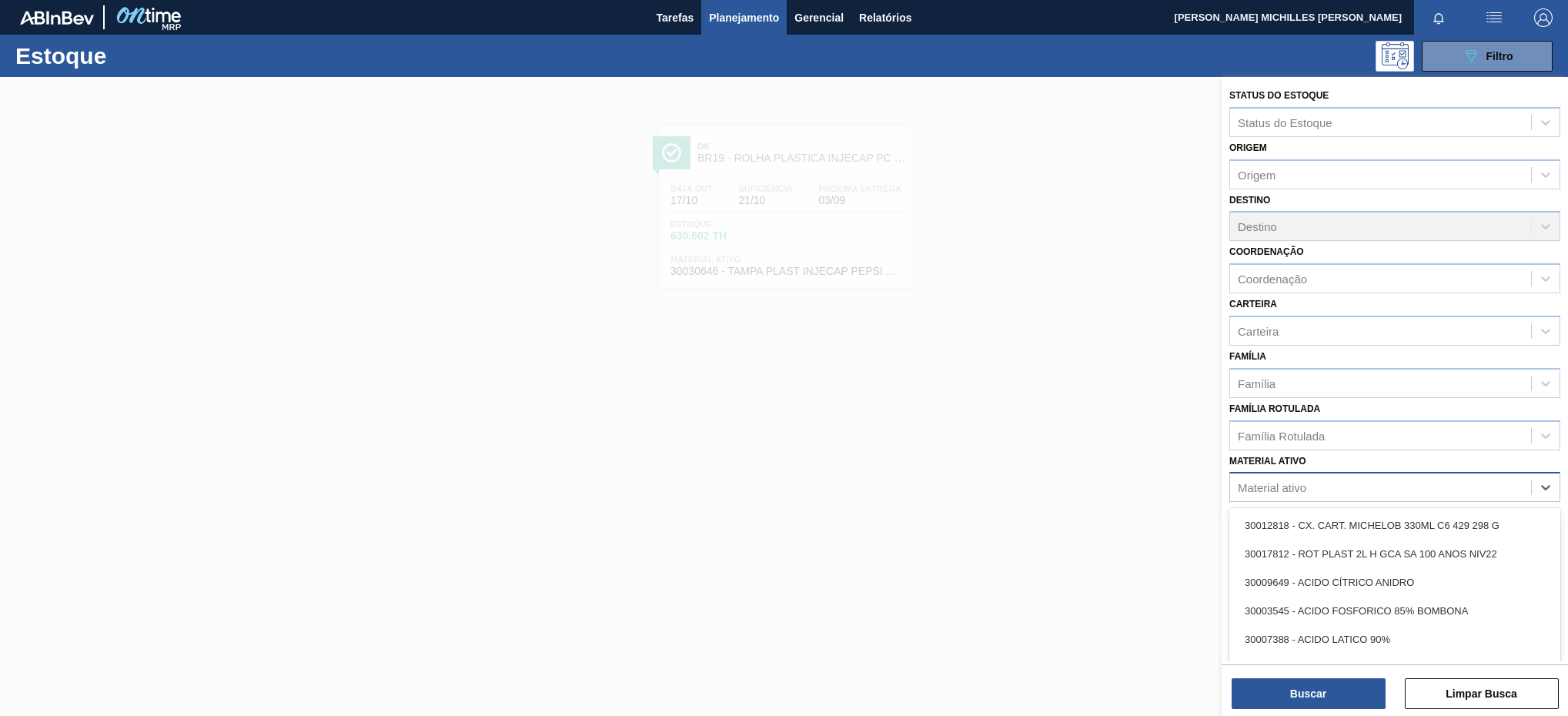
paste ativo "30017357"
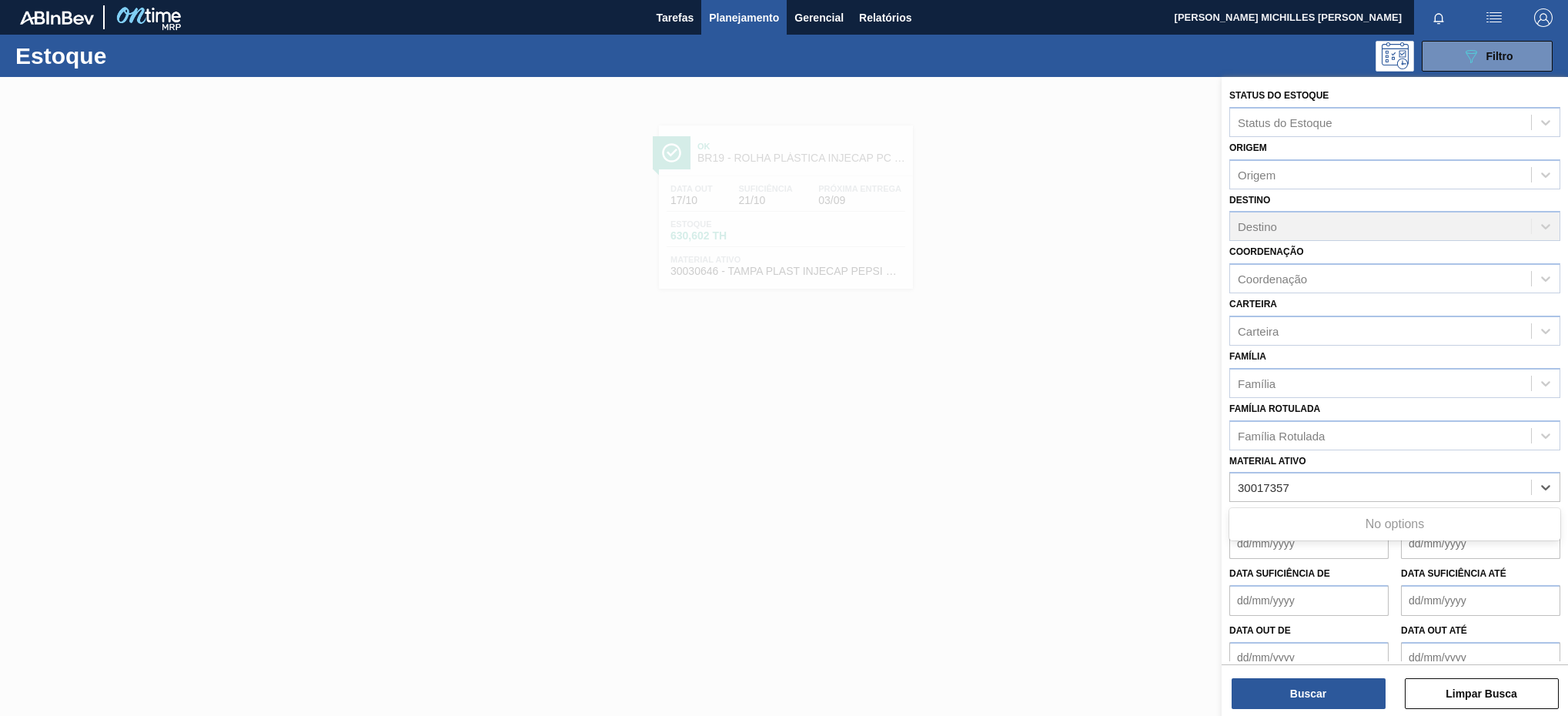
type ativo "30017357"
click at [1386, 510] on div "30017357 - ROT PLAST 1,5L H H2OH LIMAO 429" at bounding box center [1394, 524] width 331 height 29
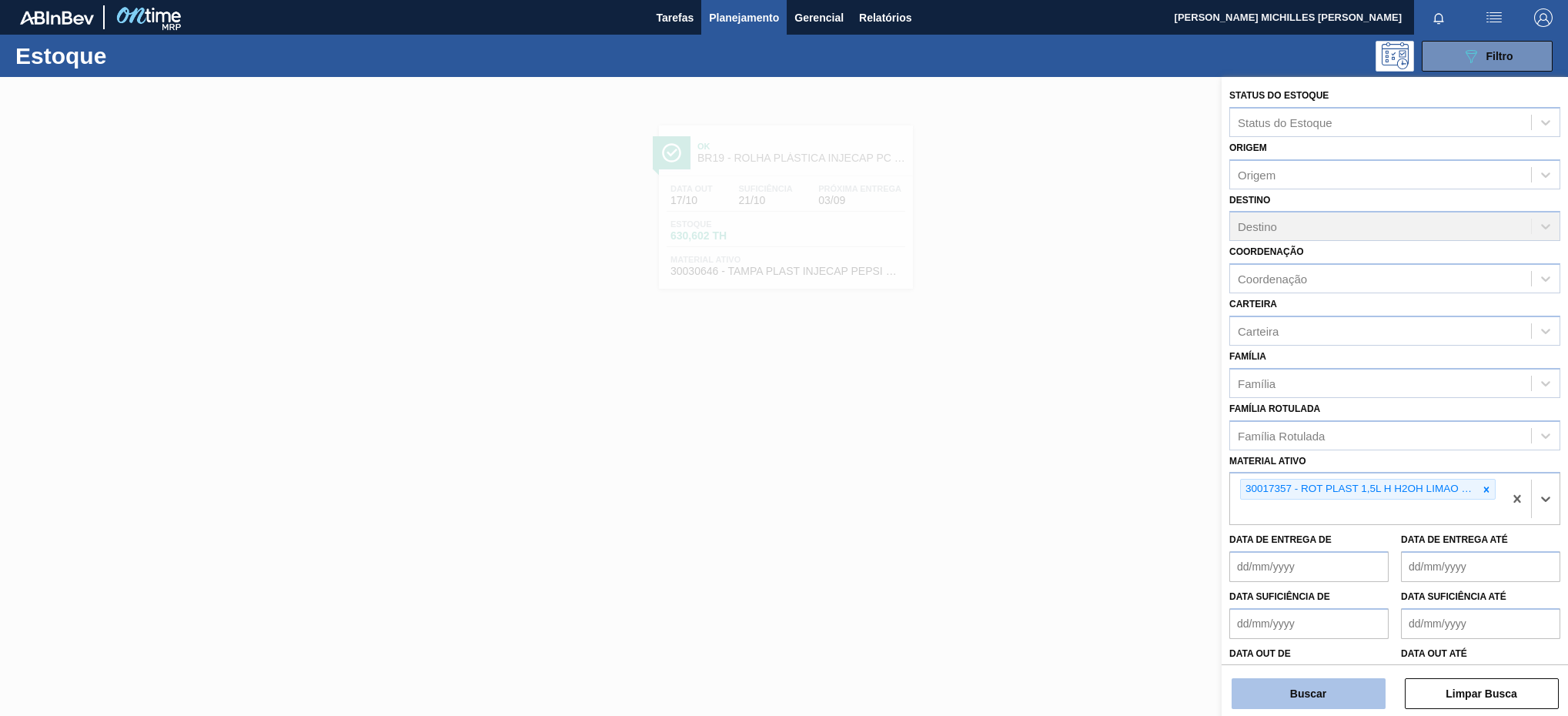
click at [1285, 682] on button "Buscar" at bounding box center [1308, 692] width 153 height 30
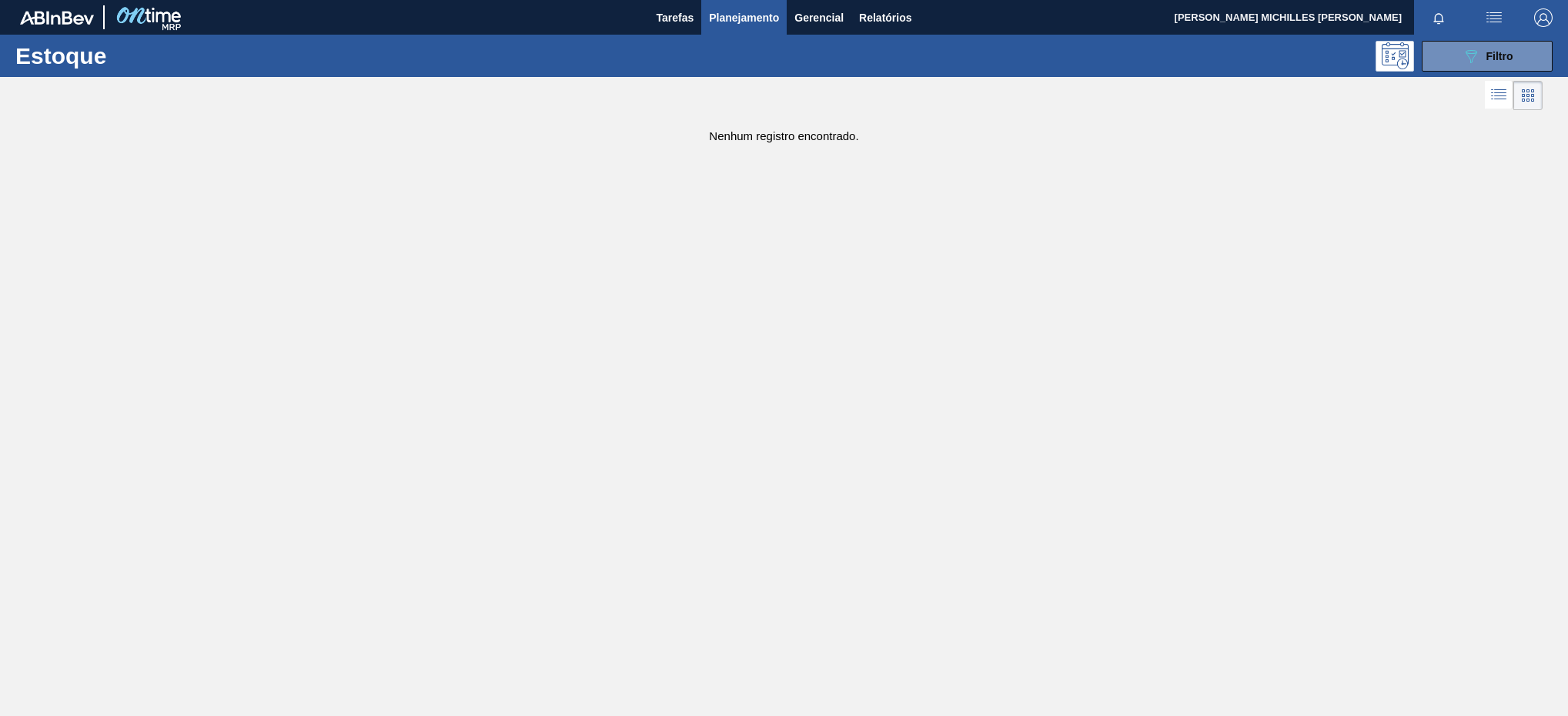
drag, startPoint x: 1477, startPoint y: 58, endPoint x: 1458, endPoint y: 90, distance: 37.2
click at [1477, 58] on icon "089F7B8B-B2A5-4AFE-B5C0-19BA573D28AC" at bounding box center [1471, 56] width 19 height 19
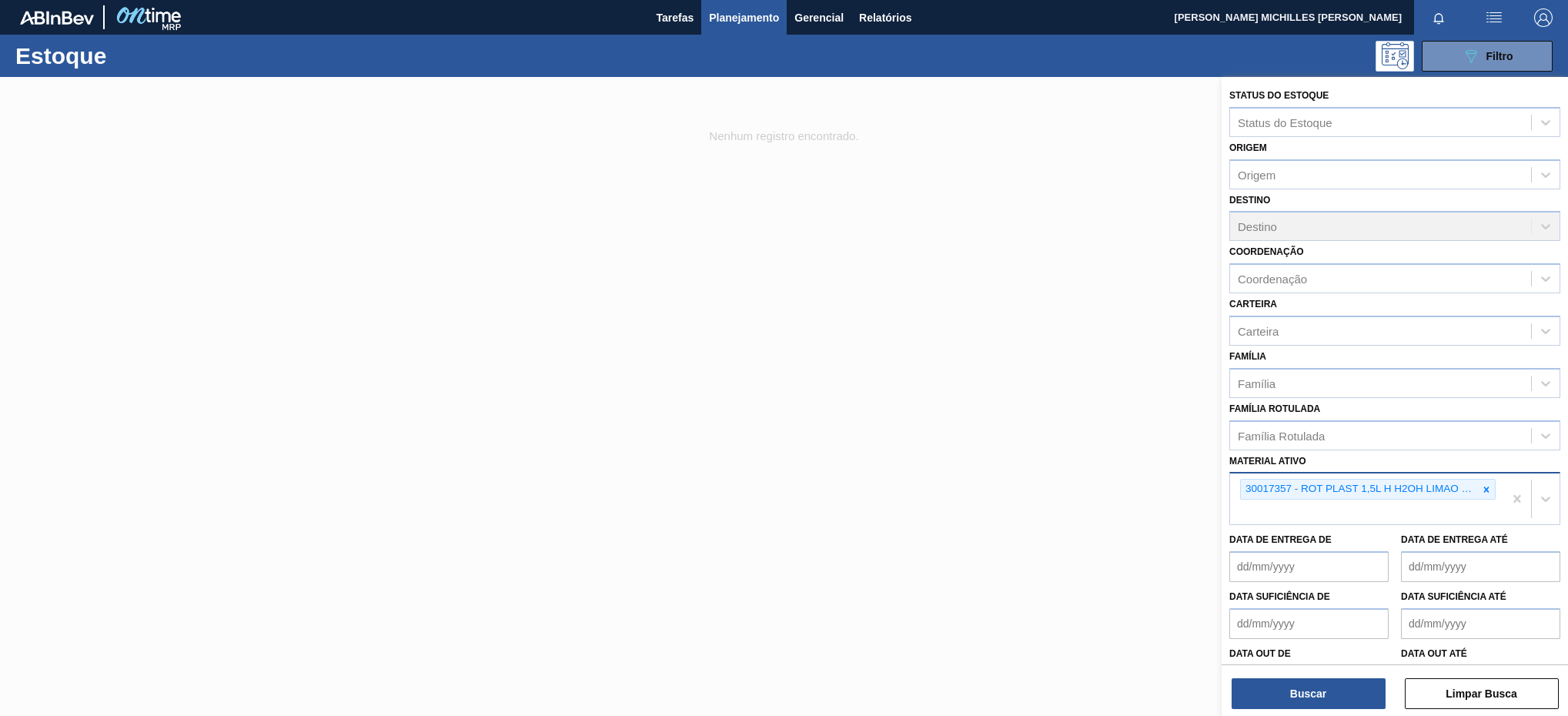
click at [1459, 517] on div "30017357 - ROT PLAST 1,5L H H2OH LIMAO 429" at bounding box center [1366, 499] width 273 height 51
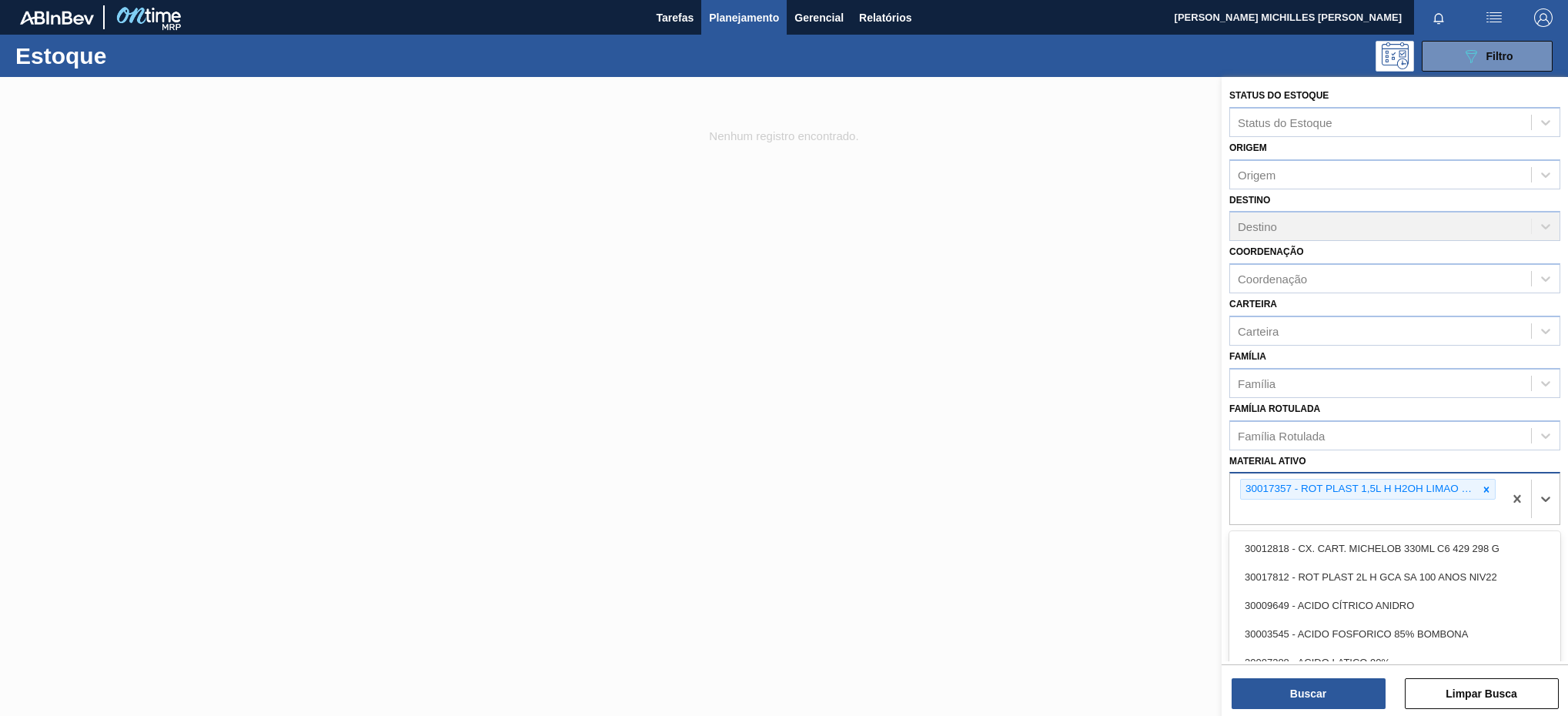
paste ativo "30031665"
type ativo "30031665"
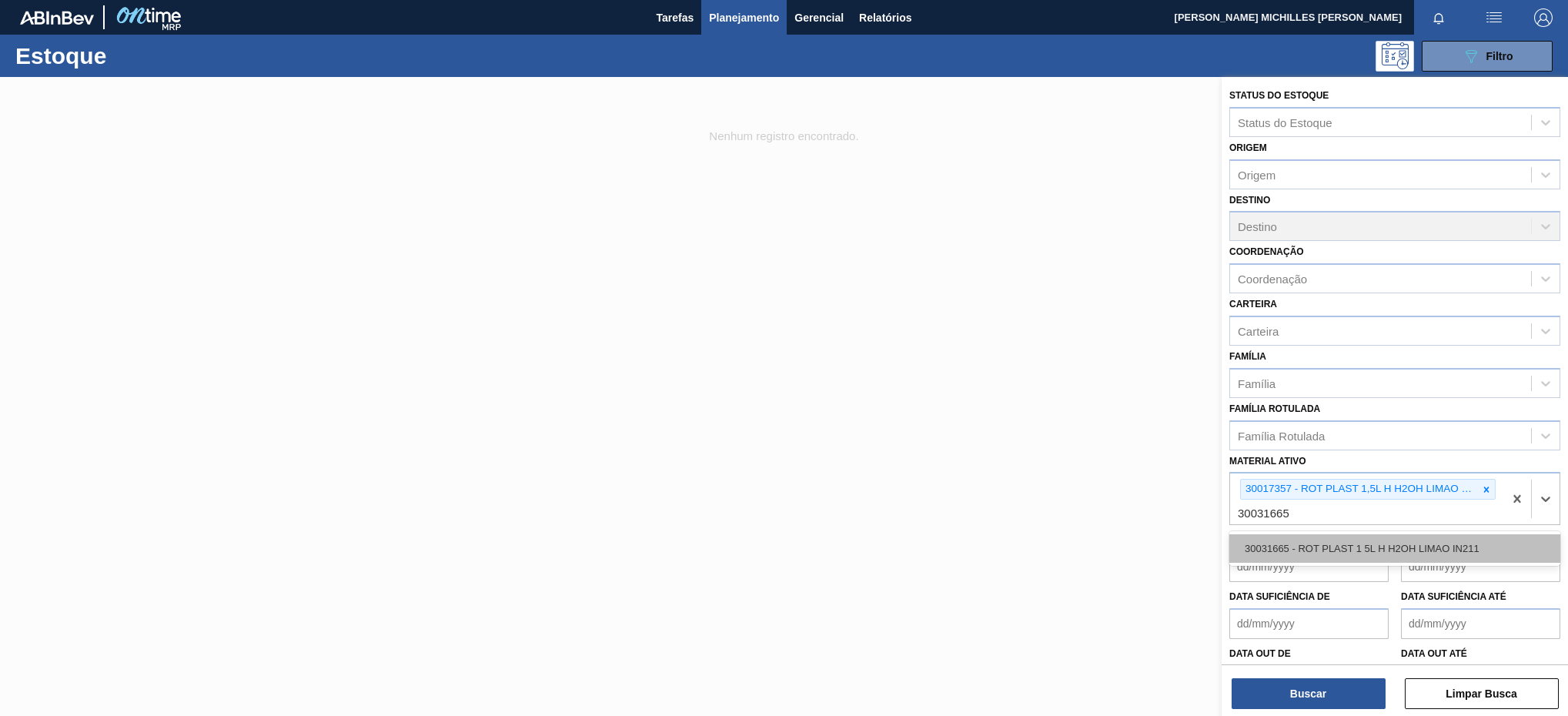
click at [1494, 557] on div "30031665 - ROT PLAST 1 5L H H2OH LIMAO IN211" at bounding box center [1394, 548] width 331 height 29
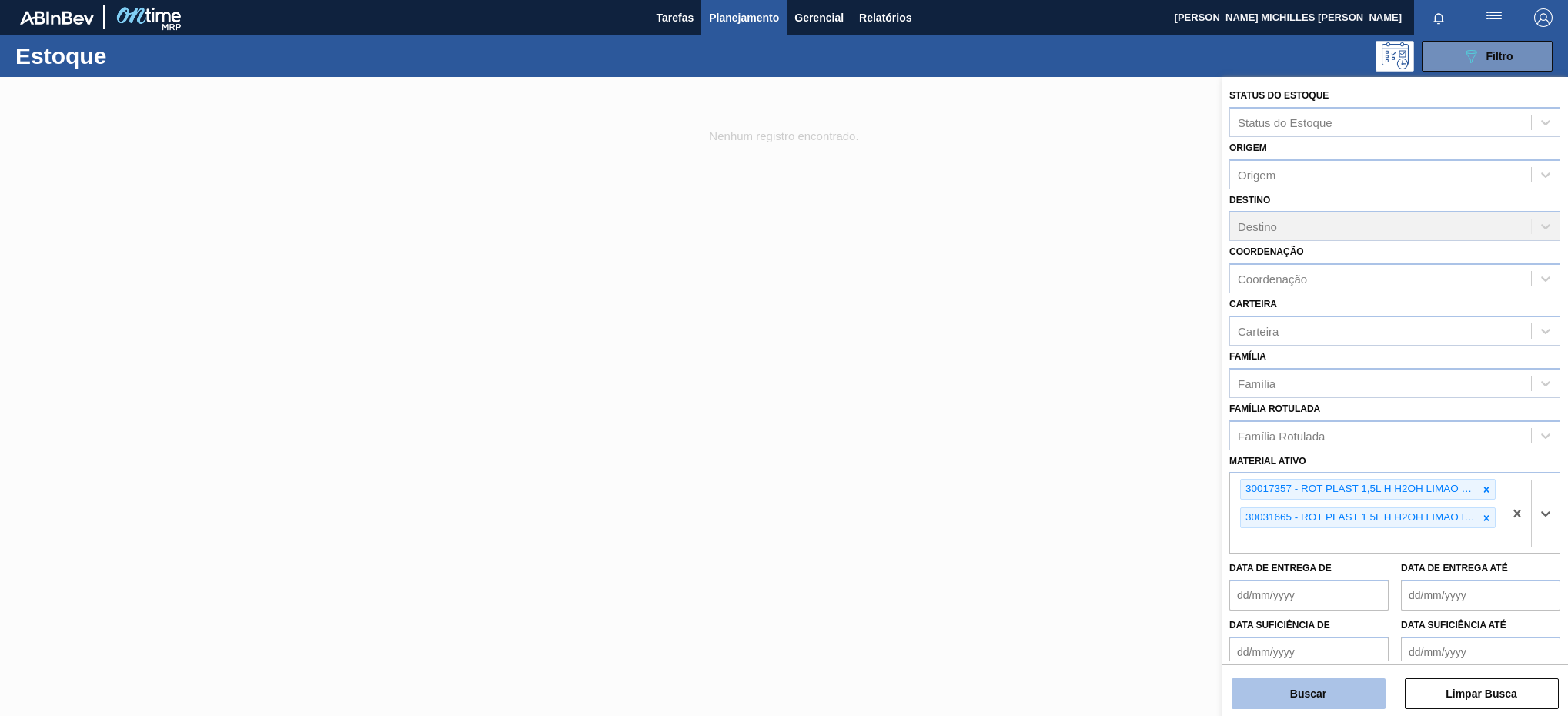
click at [1338, 679] on button "Buscar" at bounding box center [1308, 692] width 153 height 30
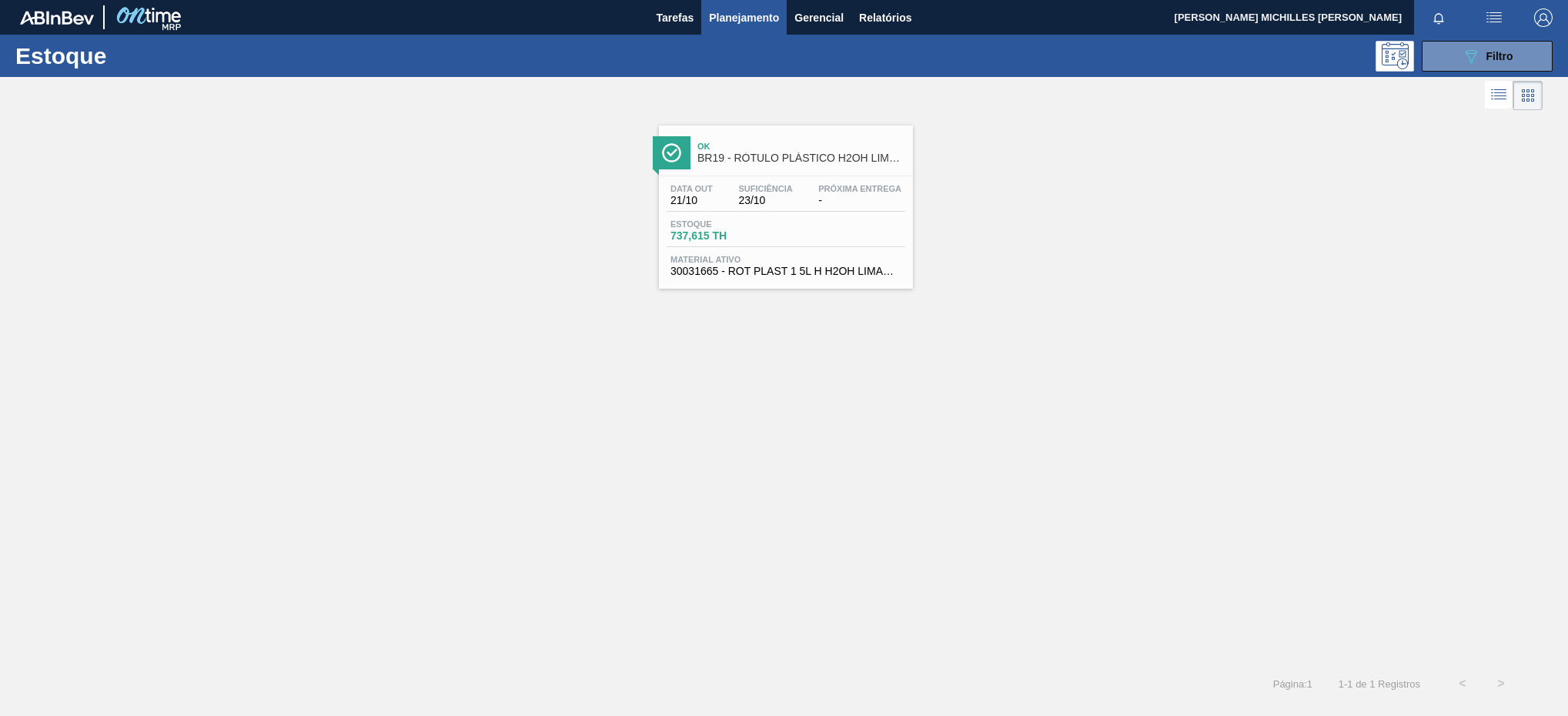
click at [788, 231] on div "Estoque 737,615 TH" at bounding box center [785, 233] width 239 height 28
